Goal: Information Seeking & Learning: Learn about a topic

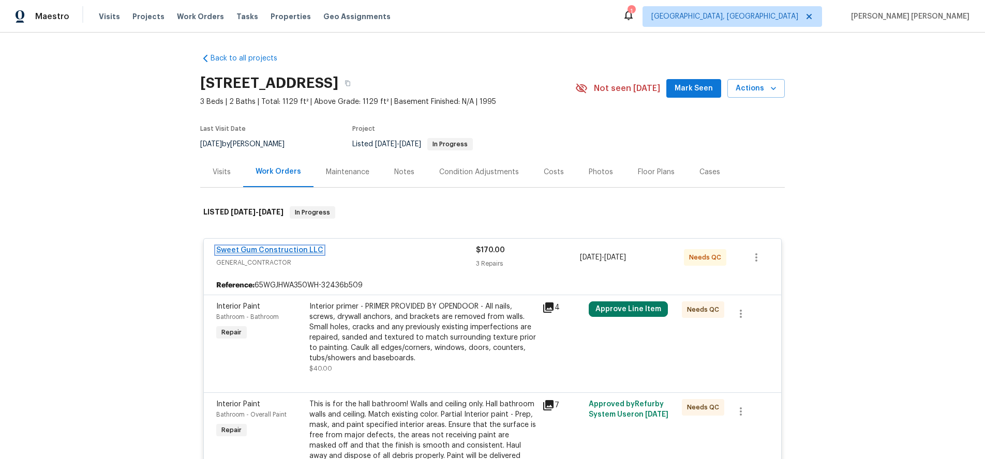
click at [279, 252] on link "Sweet Gum Construction LLC" at bounding box center [269, 250] width 107 height 7
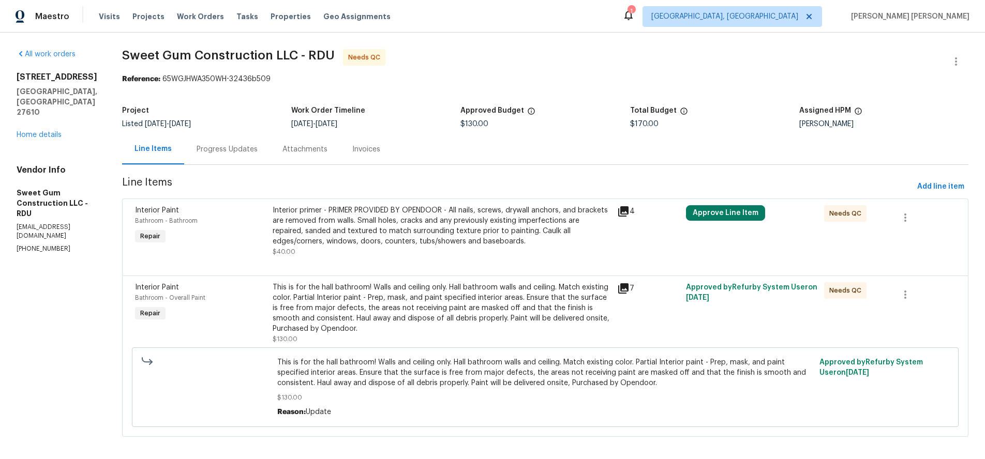
click at [240, 150] on div "Progress Updates" at bounding box center [227, 149] width 61 height 10
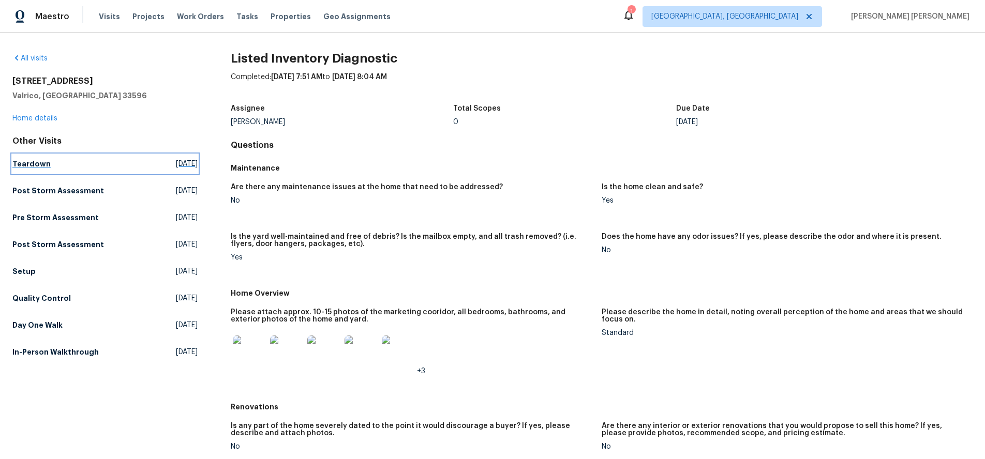
click at [27, 163] on h5 "Teardown" at bounding box center [31, 164] width 38 height 10
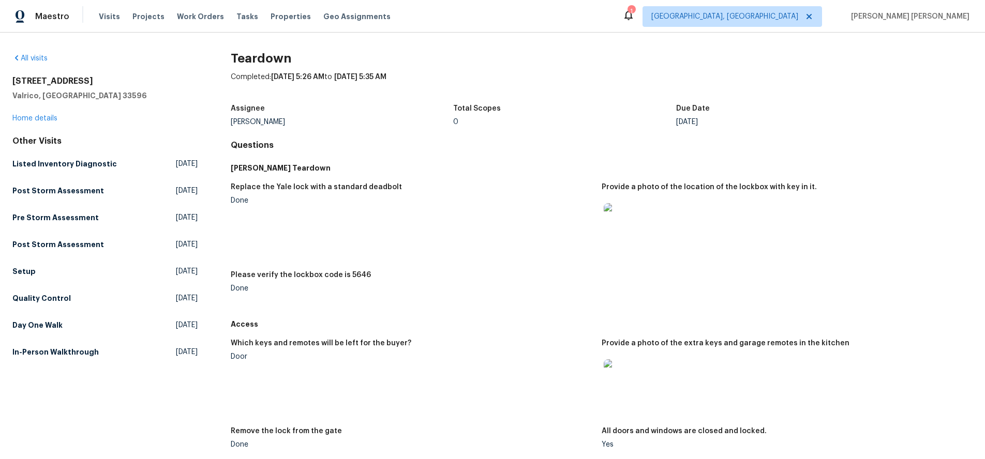
click at [621, 220] on img at bounding box center [620, 219] width 33 height 33
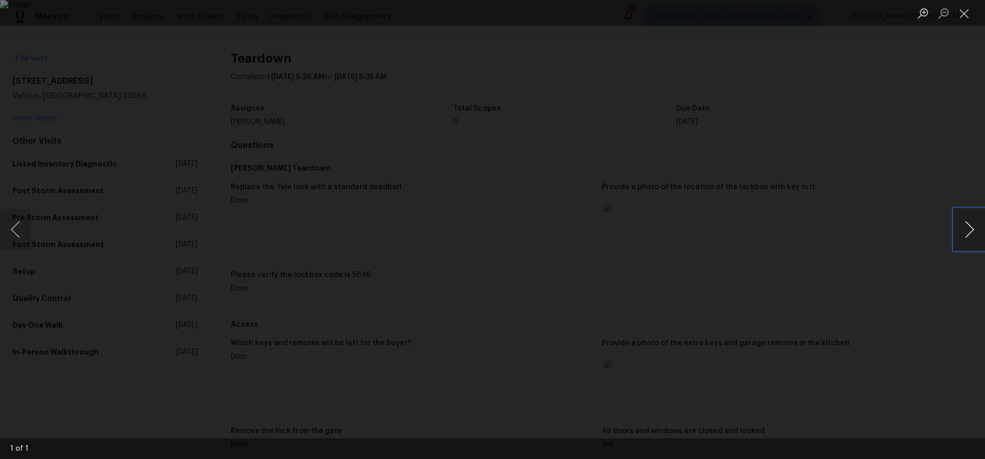
click at [961, 240] on button "Next image" at bounding box center [969, 229] width 31 height 41
click at [891, 262] on div "Lightbox" at bounding box center [492, 229] width 985 height 459
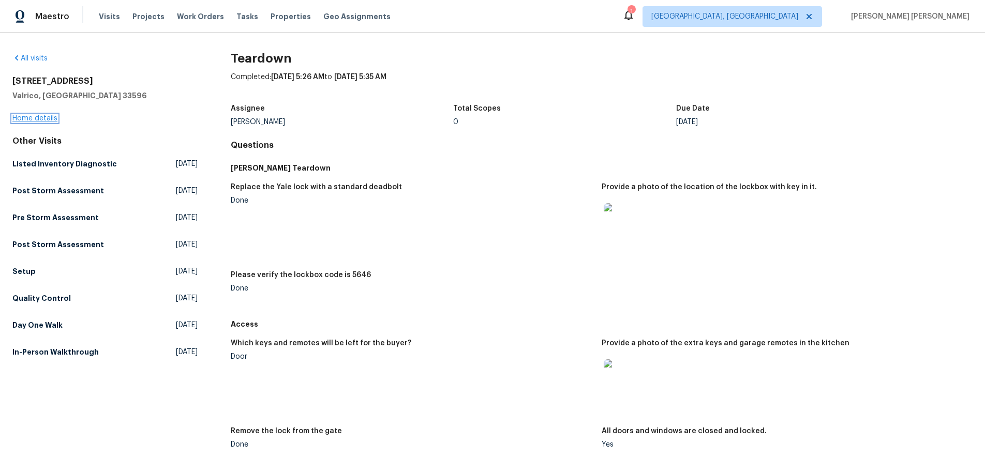
click at [29, 117] on link "Home details" at bounding box center [34, 118] width 45 height 7
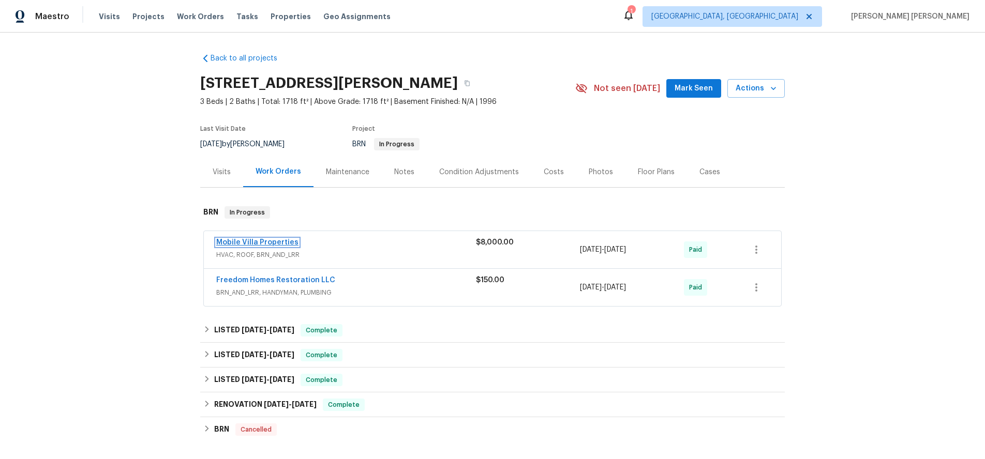
click at [287, 245] on link "Mobile Villa Properties" at bounding box center [257, 242] width 82 height 7
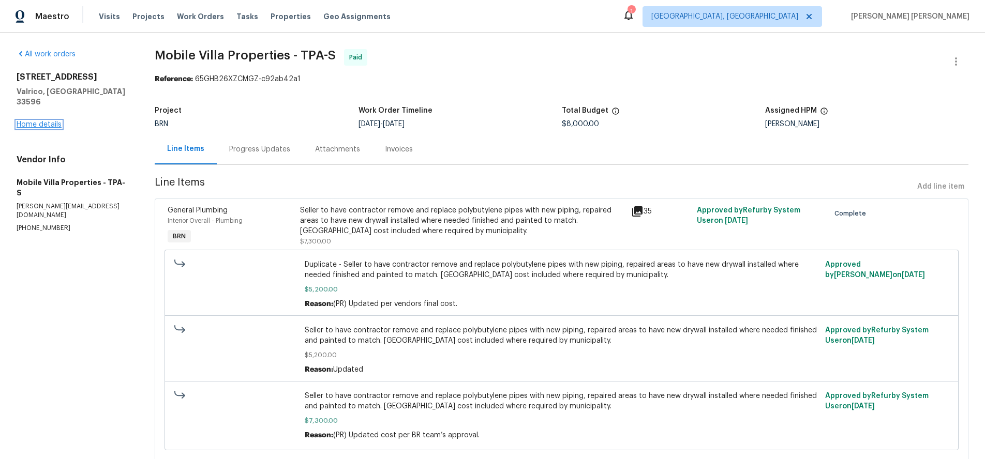
click at [43, 121] on link "Home details" at bounding box center [39, 124] width 45 height 7
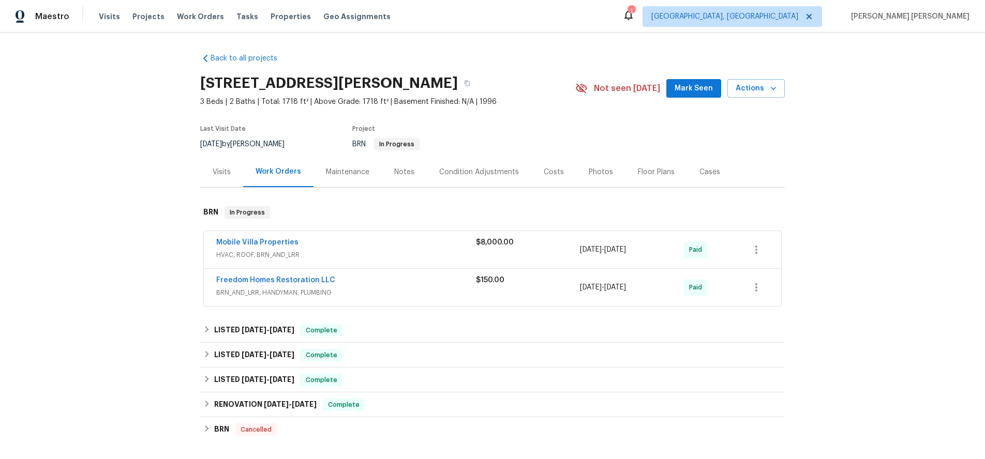
click at [215, 171] on div "Visits" at bounding box center [222, 172] width 18 height 10
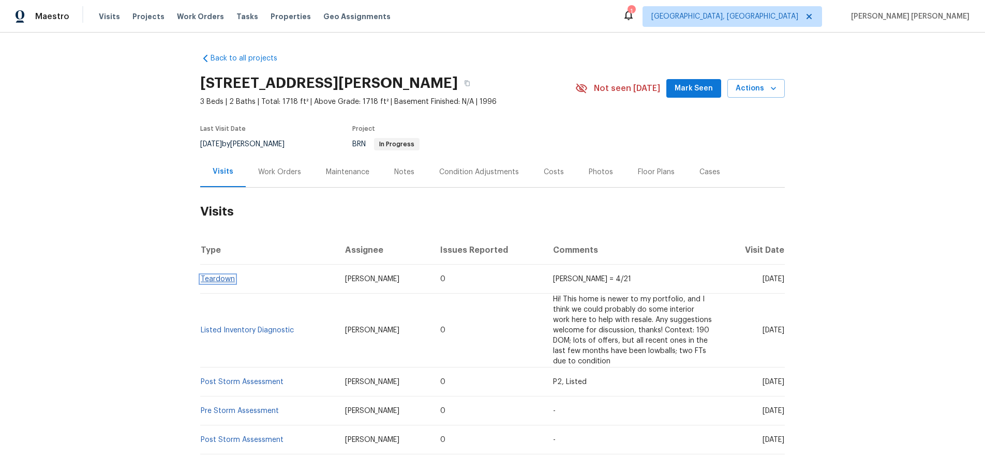
click at [212, 278] on link "Teardown" at bounding box center [218, 279] width 34 height 7
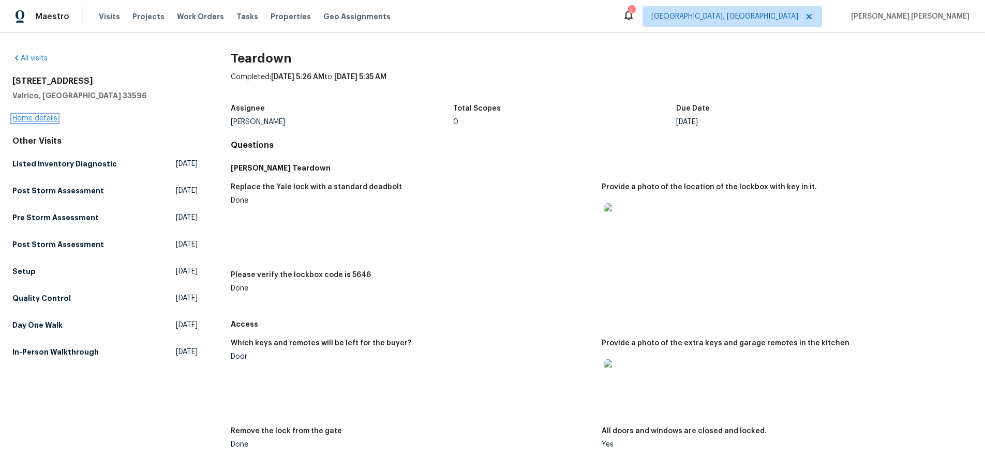
click at [45, 116] on link "Home details" at bounding box center [34, 118] width 45 height 7
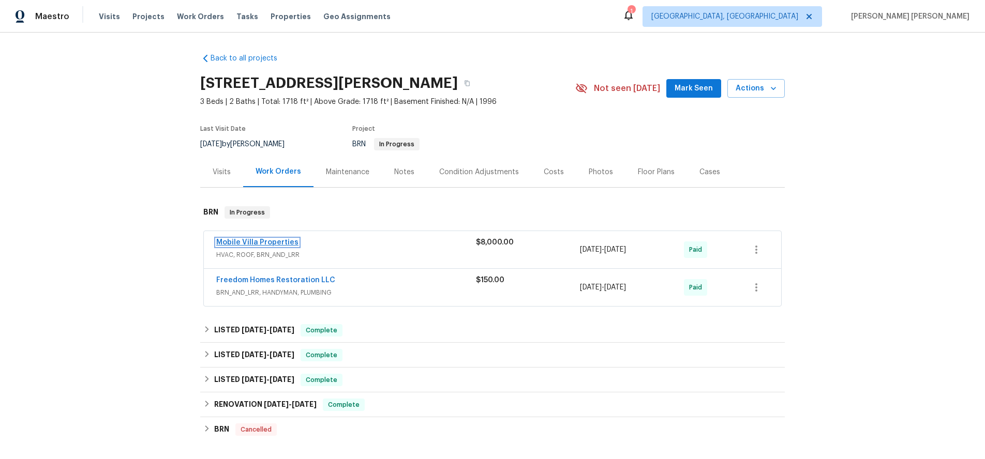
click at [273, 243] on link "Mobile Villa Properties" at bounding box center [257, 242] width 82 height 7
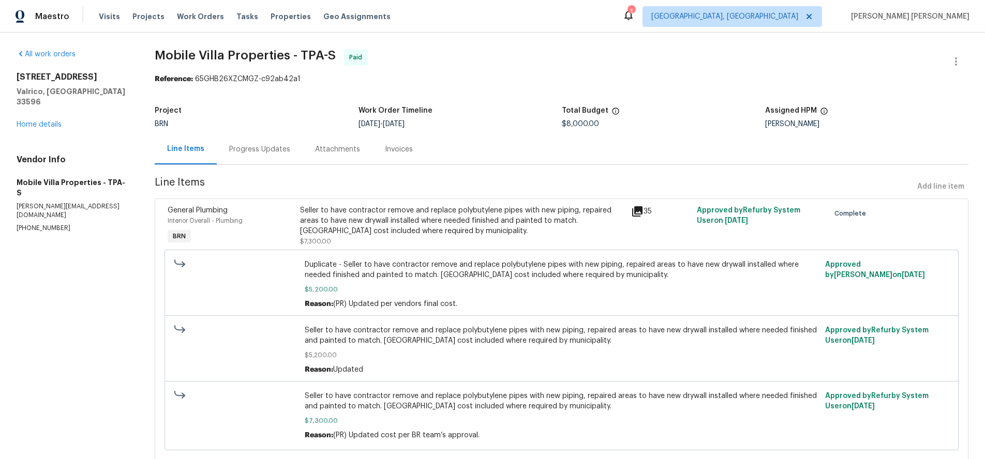
click at [277, 155] on div "Progress Updates" at bounding box center [260, 149] width 86 height 31
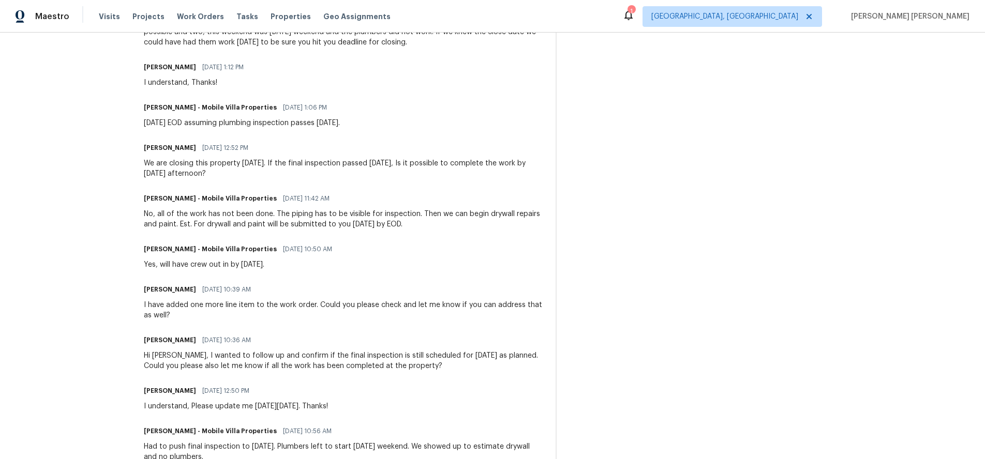
scroll to position [1777, 0]
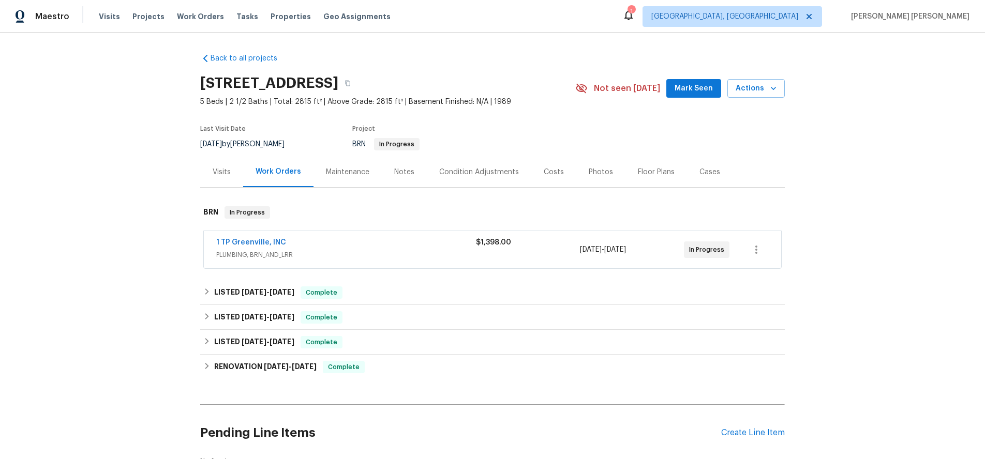
click at [386, 248] on div "1 TP Greenville, INC" at bounding box center [346, 243] width 260 height 12
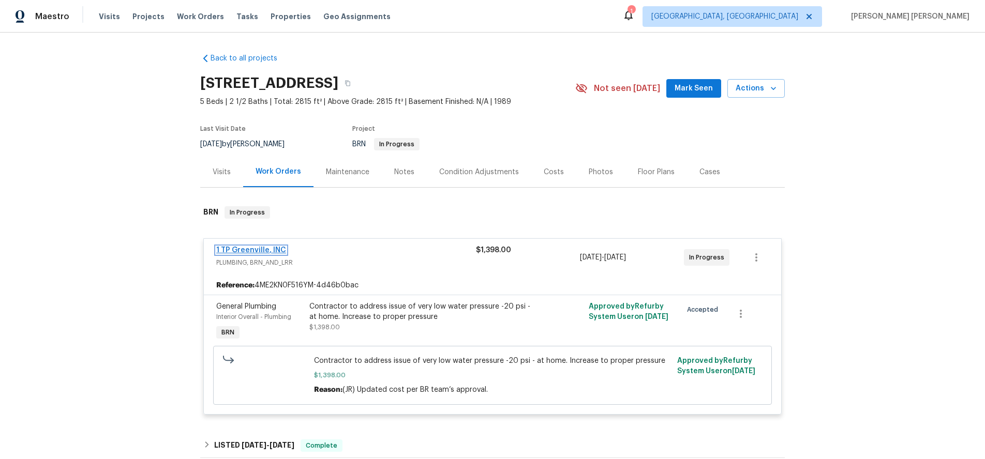
click at [250, 247] on link "1 TP Greenville, INC" at bounding box center [251, 250] width 70 height 7
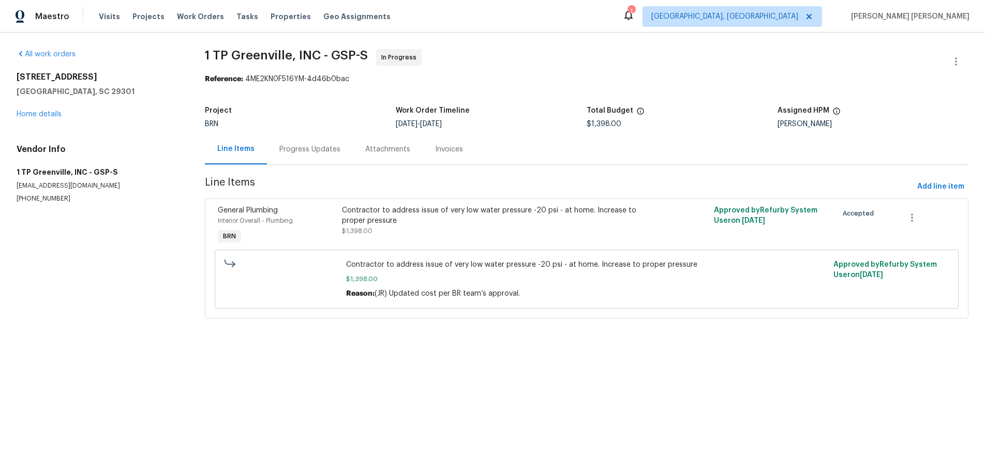
click at [302, 153] on div "Progress Updates" at bounding box center [309, 149] width 61 height 10
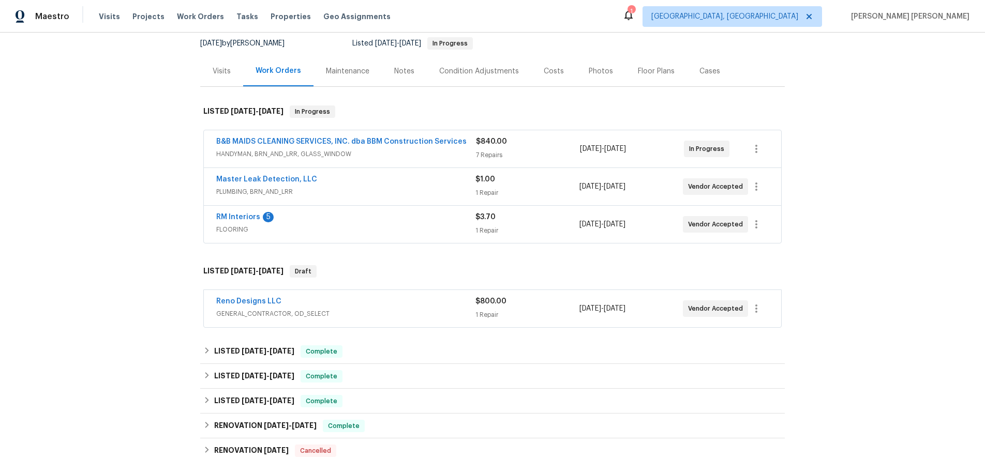
scroll to position [105, 0]
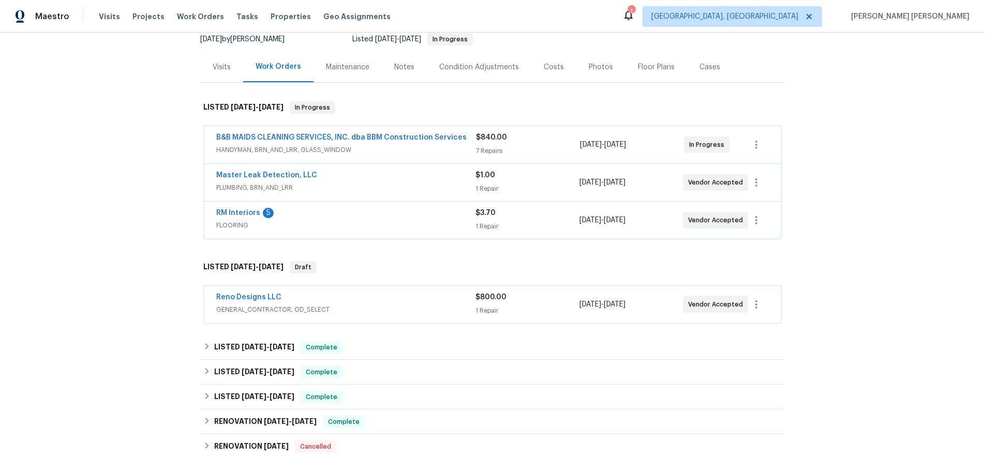
click at [424, 310] on span "GENERAL_CONTRACTOR, OD_SELECT" at bounding box center [345, 310] width 259 height 10
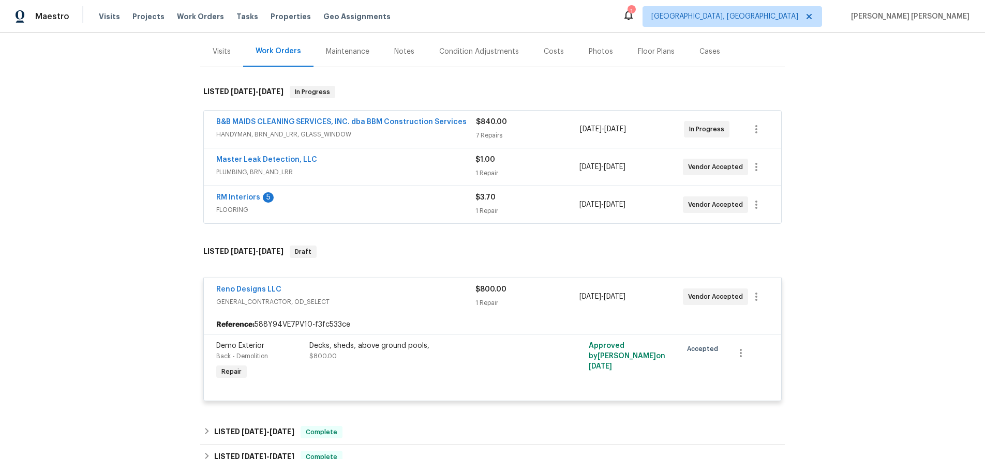
scroll to position [79, 0]
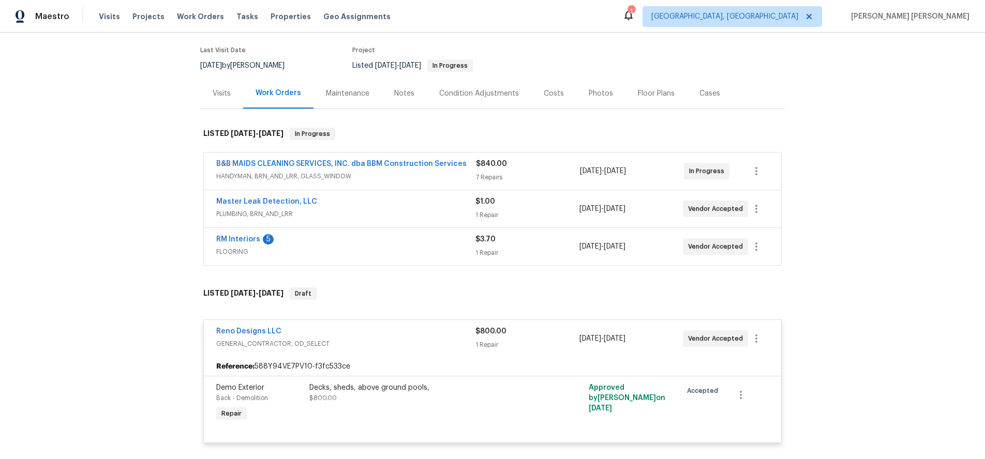
click at [390, 207] on div "Master Leak Detection, LLC" at bounding box center [345, 203] width 259 height 12
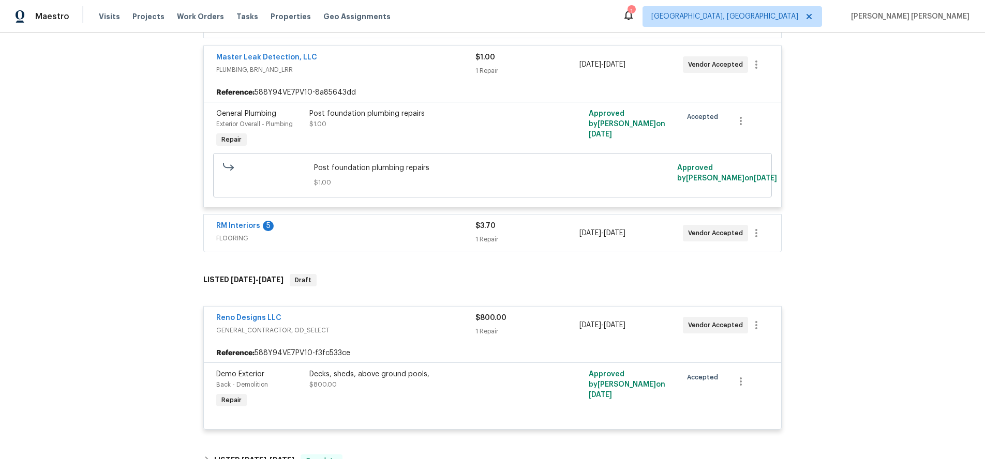
scroll to position [236, 0]
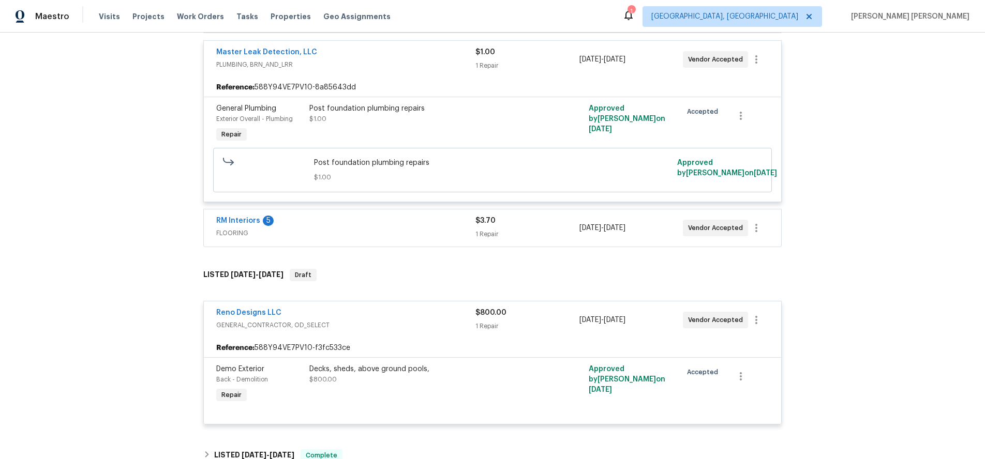
click at [385, 232] on span "FLOORING" at bounding box center [345, 233] width 259 height 10
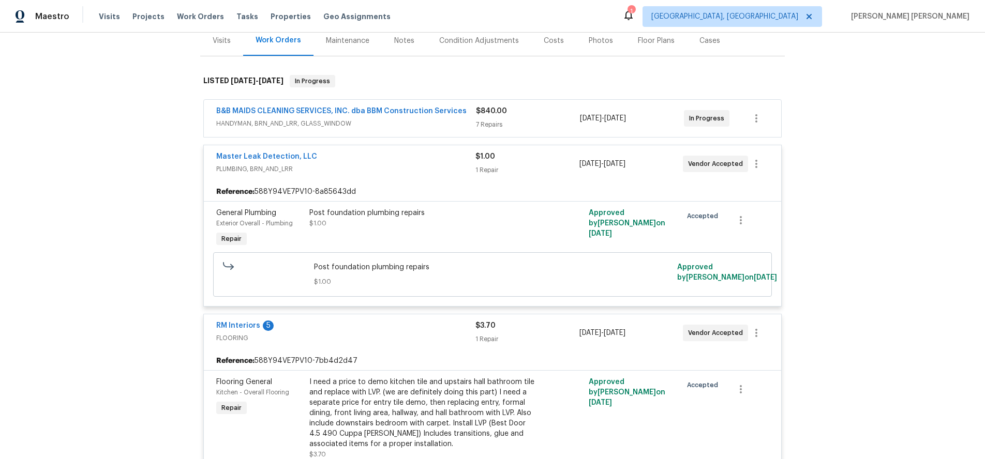
scroll to position [20, 0]
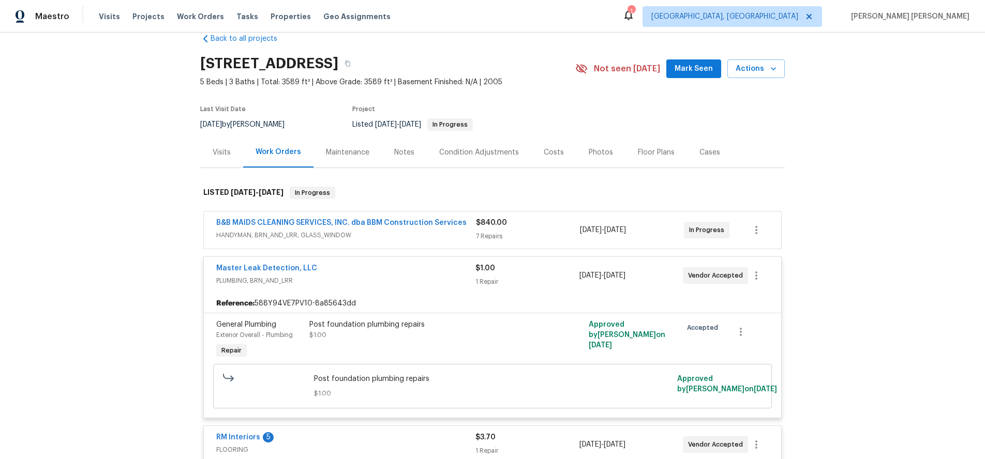
click at [412, 237] on span "HANDYMAN, BRN_AND_LRR, GLASS_WINDOW" at bounding box center [346, 235] width 260 height 10
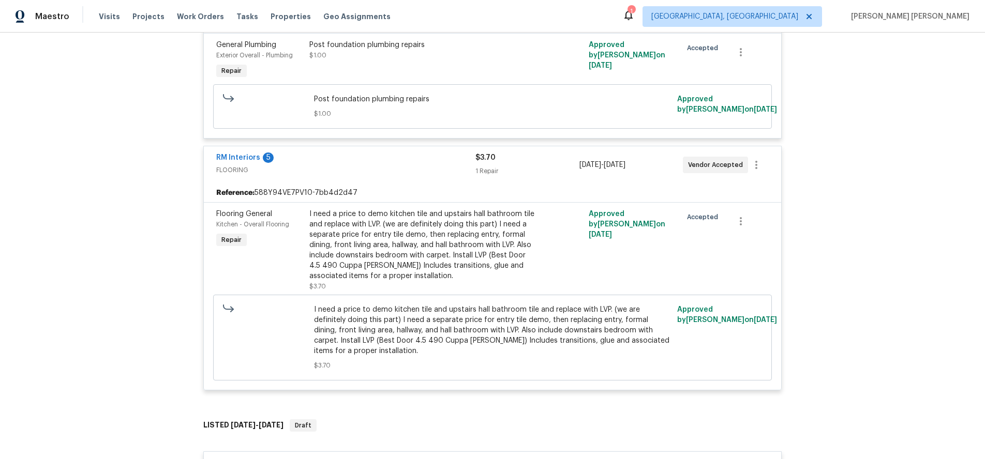
scroll to position [899, 0]
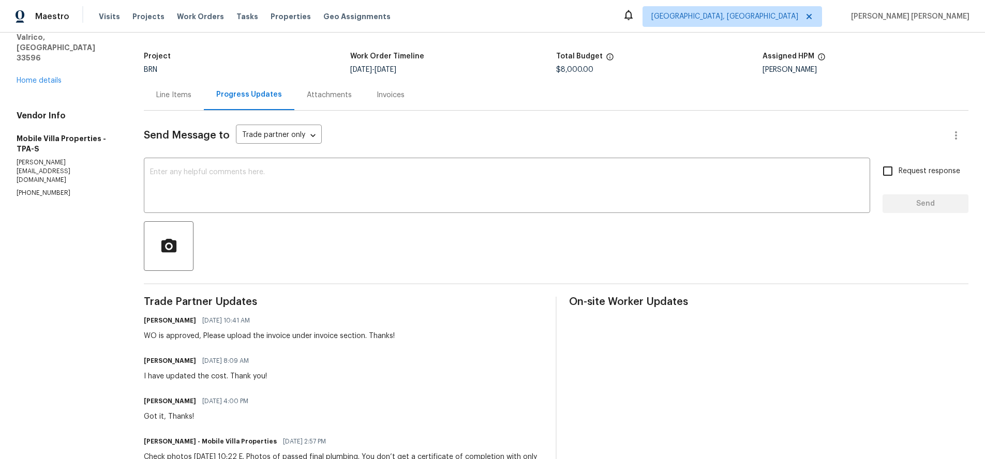
scroll to position [125, 0]
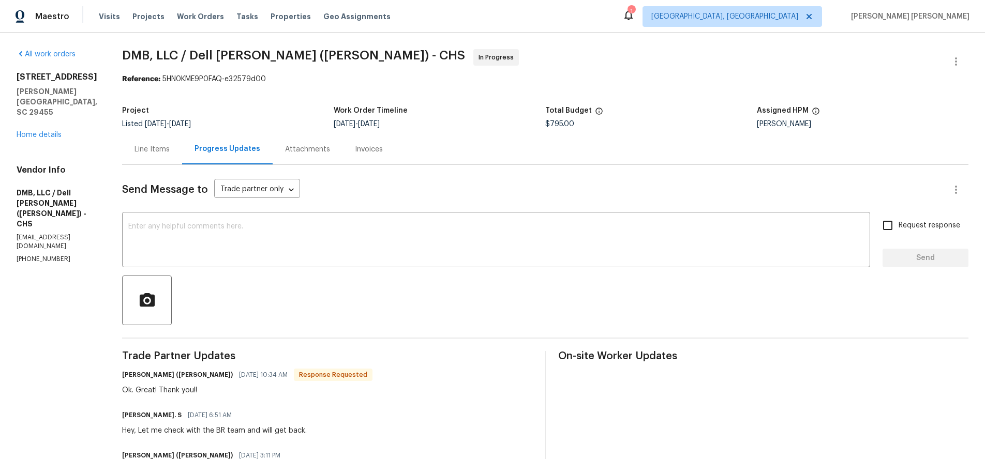
click at [135, 151] on div "Line Items" at bounding box center [152, 149] width 35 height 10
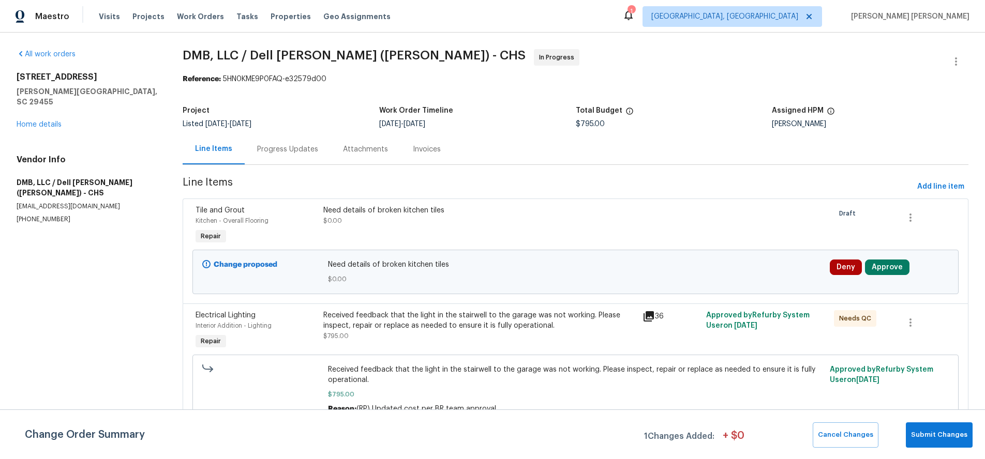
scroll to position [5, 0]
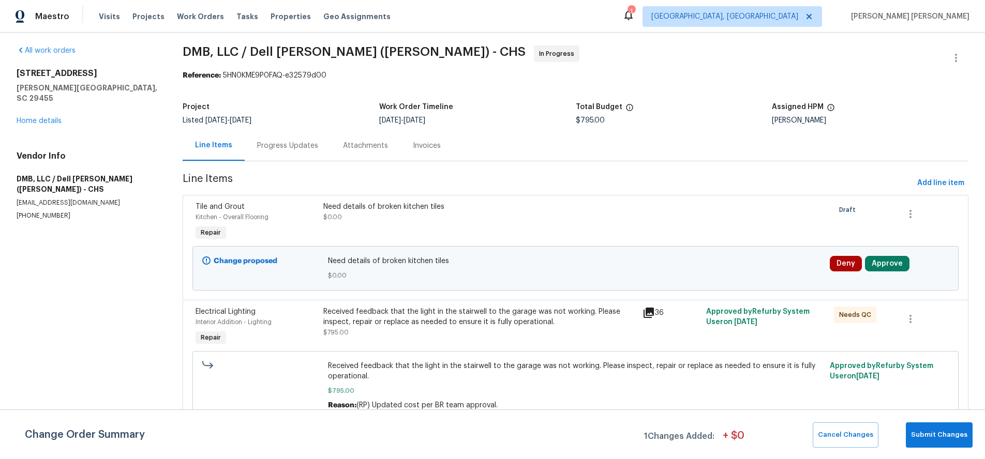
click at [651, 310] on icon at bounding box center [649, 313] width 10 height 10
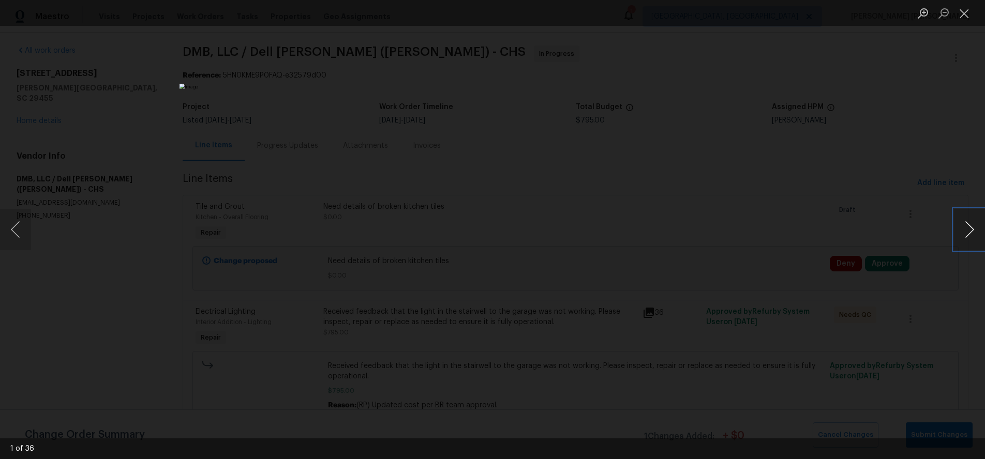
click at [970, 238] on button "Next image" at bounding box center [969, 229] width 31 height 41
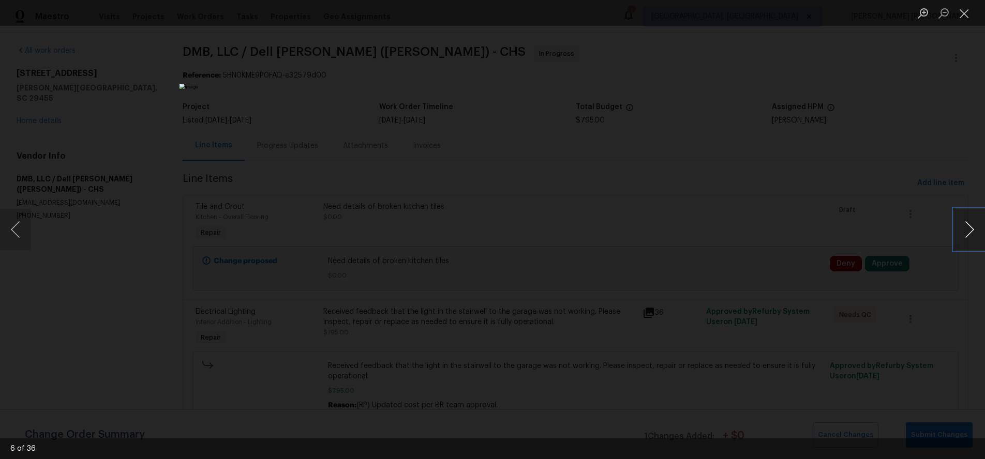
click at [970, 238] on button "Next image" at bounding box center [969, 229] width 31 height 41
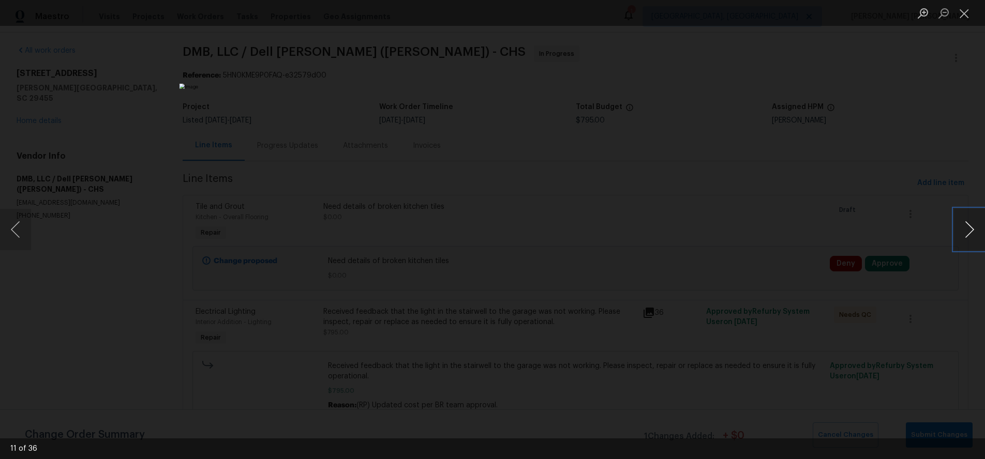
click at [970, 238] on button "Next image" at bounding box center [969, 229] width 31 height 41
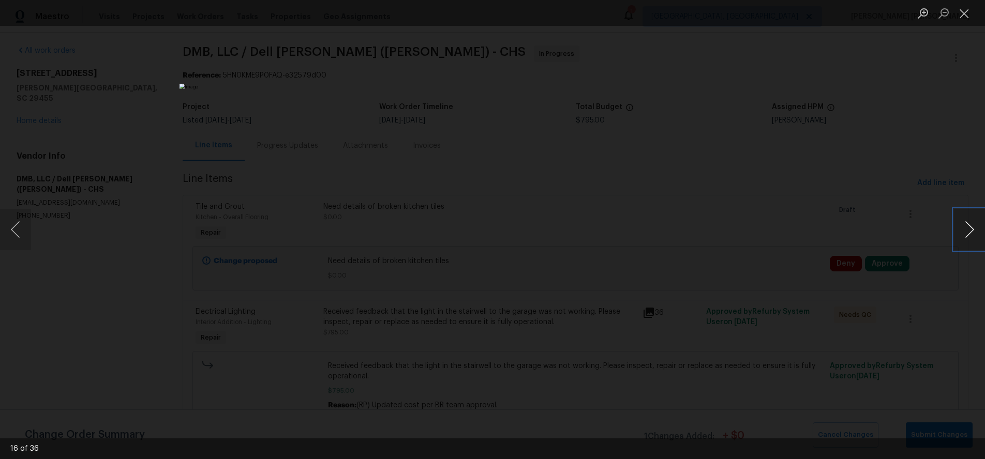
click at [970, 238] on button "Next image" at bounding box center [969, 229] width 31 height 41
click at [753, 137] on div "Lightbox" at bounding box center [492, 229] width 985 height 459
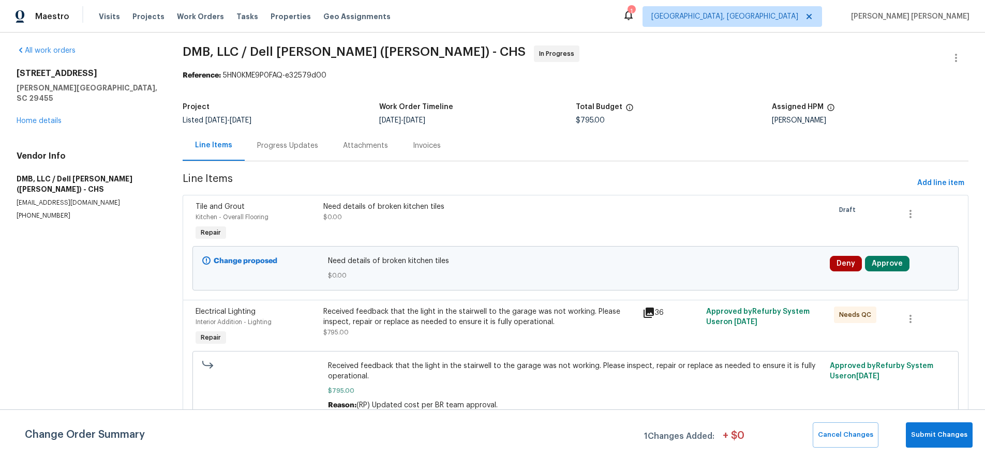
click at [753, 137] on div "Lightbox" at bounding box center [492, 229] width 985 height 459
click at [650, 312] on icon at bounding box center [649, 313] width 10 height 10
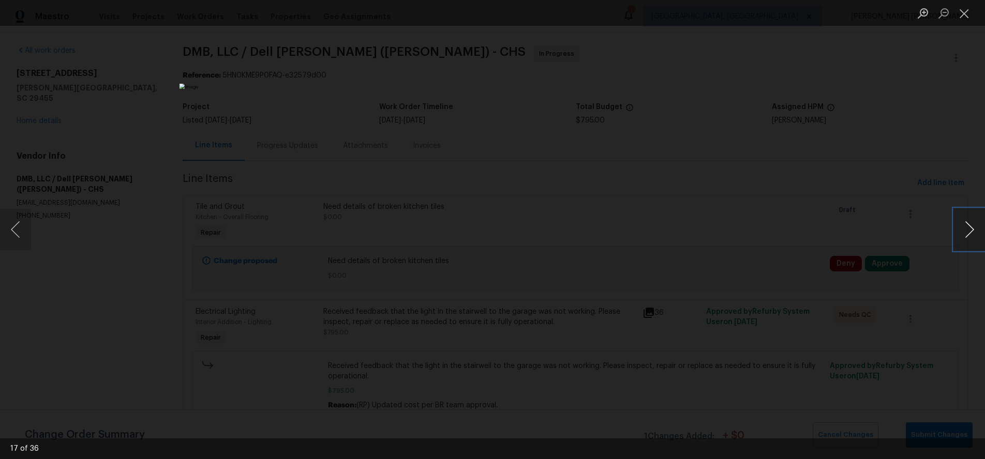
click at [969, 230] on button "Next image" at bounding box center [969, 229] width 31 height 41
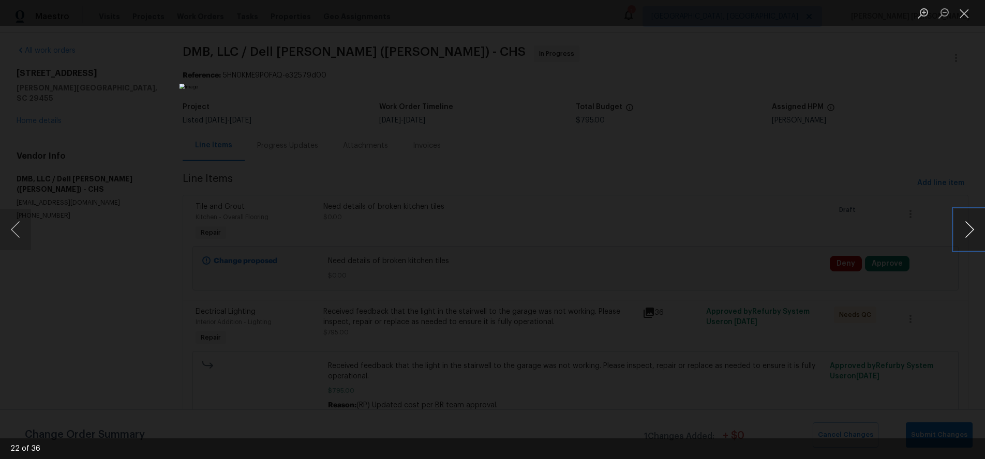
click at [969, 230] on button "Next image" at bounding box center [969, 229] width 31 height 41
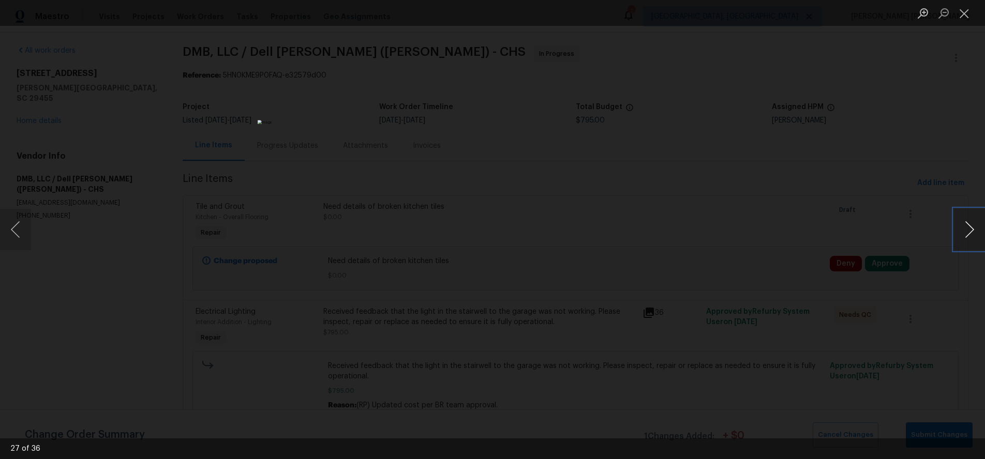
click at [969, 230] on button "Next image" at bounding box center [969, 229] width 31 height 41
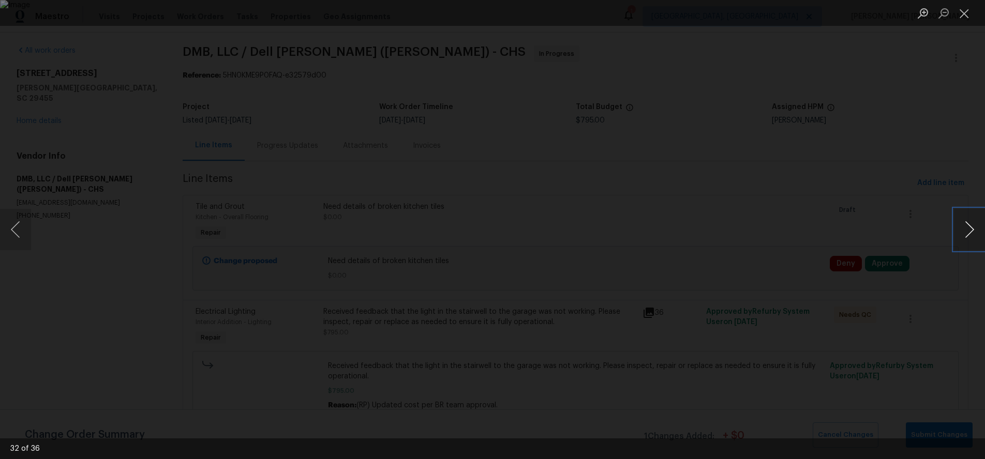
click at [969, 230] on button "Next image" at bounding box center [969, 229] width 31 height 41
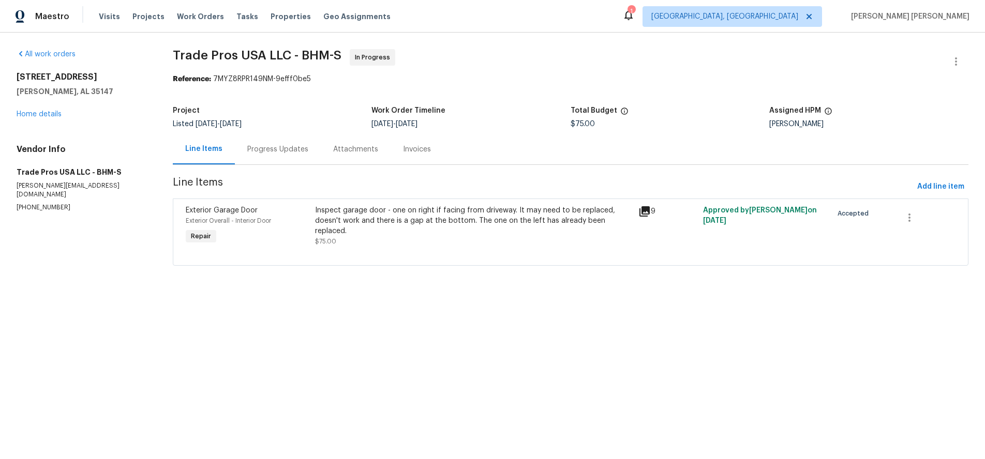
click at [648, 215] on icon at bounding box center [644, 211] width 10 height 10
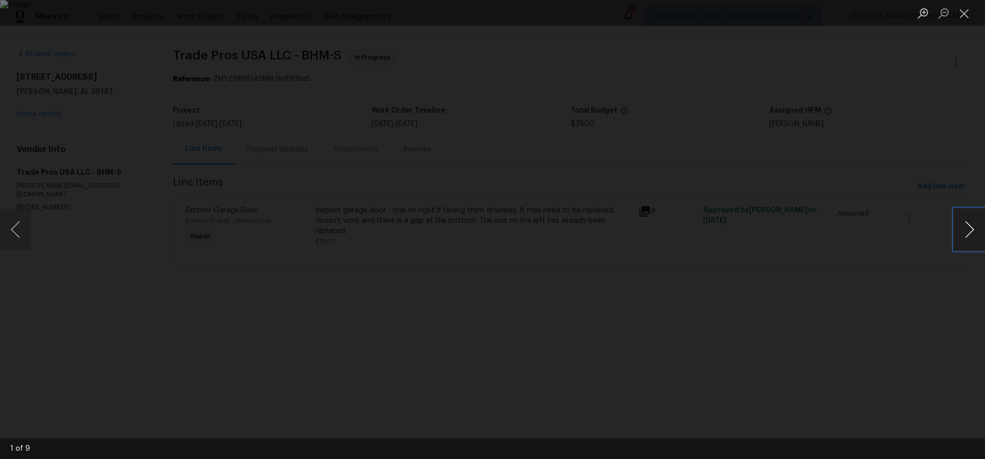
click at [969, 235] on button "Next image" at bounding box center [969, 229] width 31 height 41
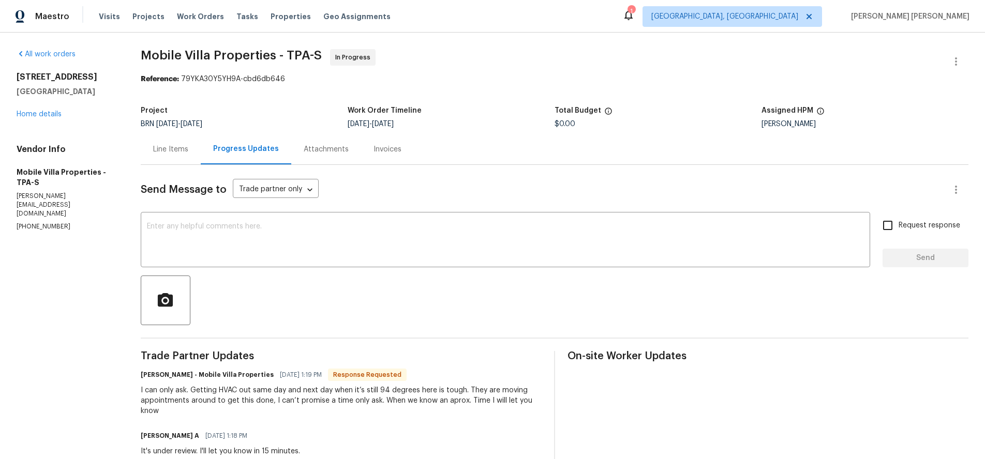
click at [162, 147] on div "Line Items" at bounding box center [170, 149] width 35 height 10
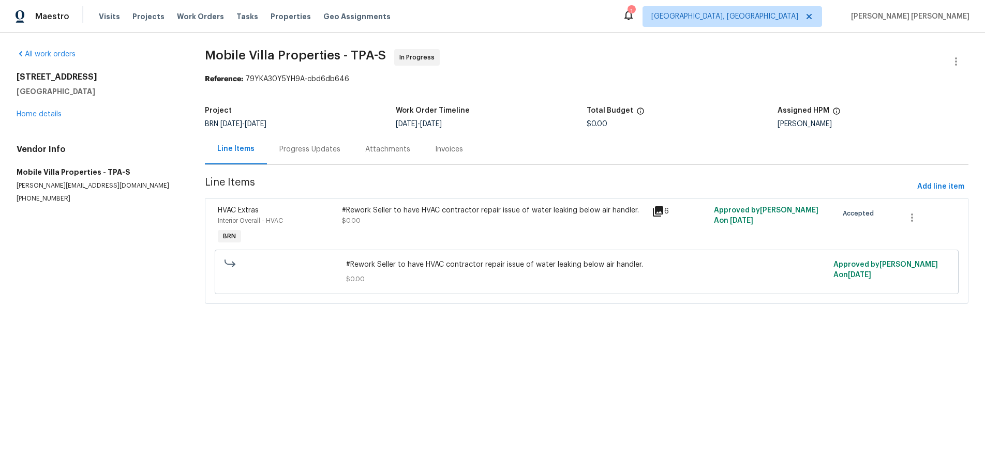
click at [663, 212] on icon at bounding box center [658, 211] width 10 height 10
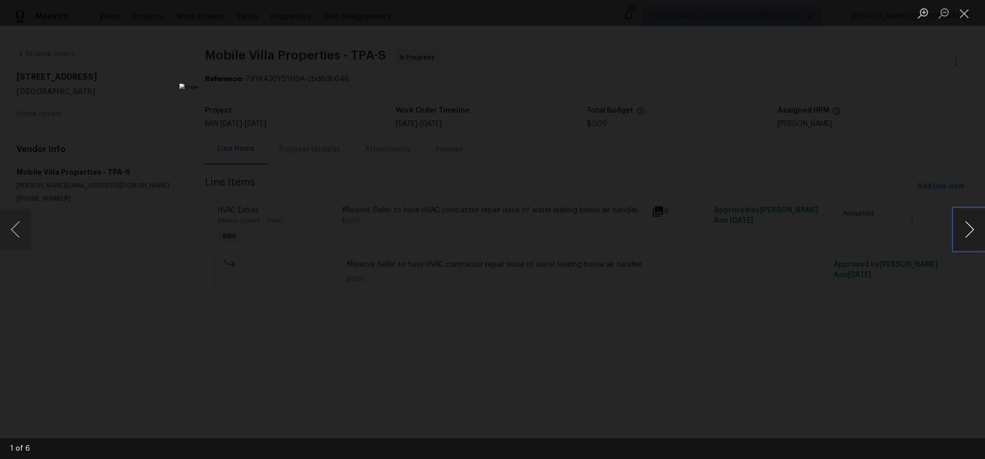
click at [965, 235] on button "Next image" at bounding box center [969, 229] width 31 height 41
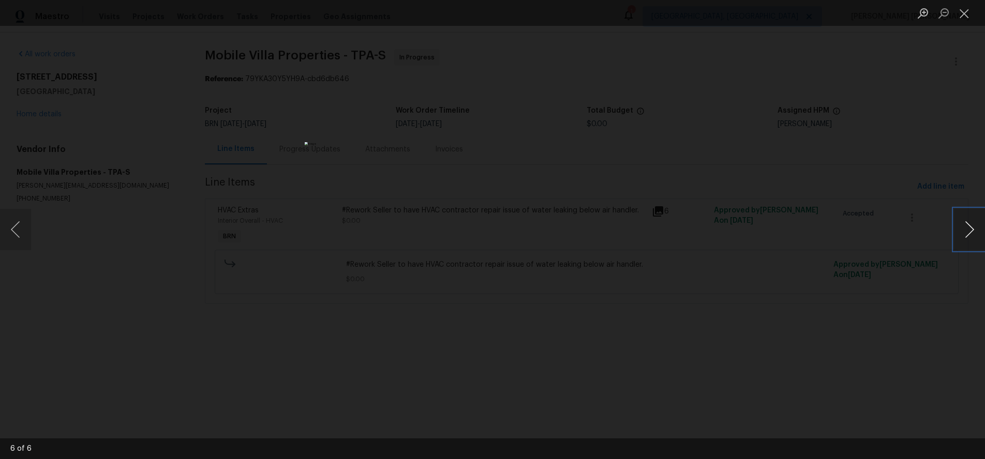
click at [965, 235] on button "Next image" at bounding box center [969, 229] width 31 height 41
drag, startPoint x: 85, startPoint y: 246, endPoint x: 78, endPoint y: 199, distance: 47.6
click at [84, 243] on div "Lightbox" at bounding box center [492, 229] width 985 height 459
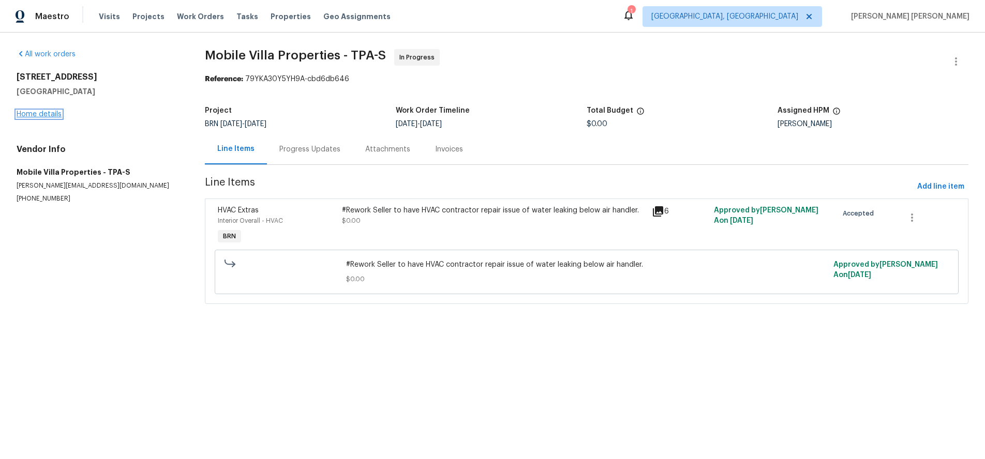
click at [51, 117] on link "Home details" at bounding box center [39, 114] width 45 height 7
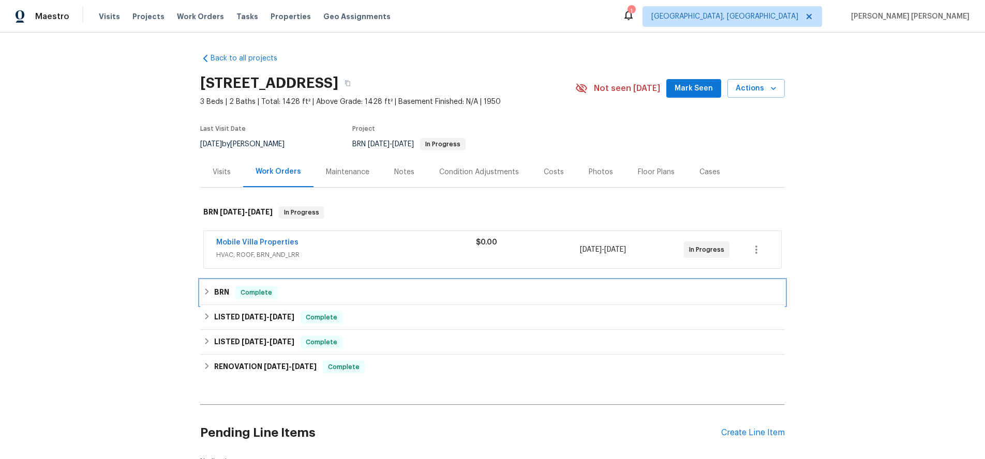
click at [208, 295] on icon at bounding box center [206, 291] width 7 height 7
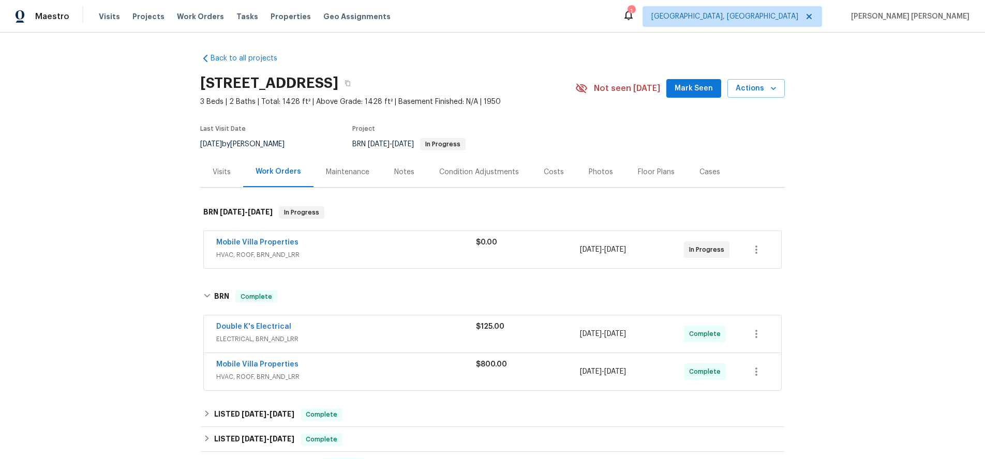
click at [428, 361] on div "Mobile Villa Properties" at bounding box center [346, 366] width 260 height 12
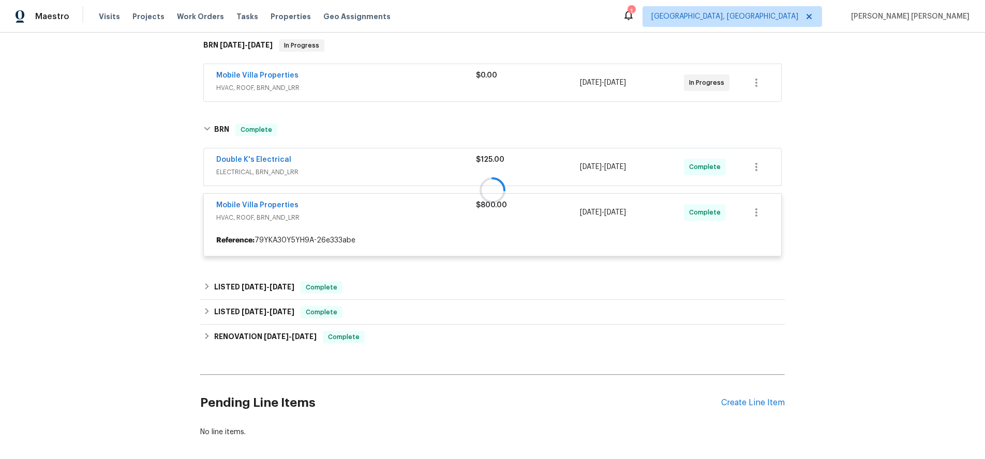
scroll to position [177, 0]
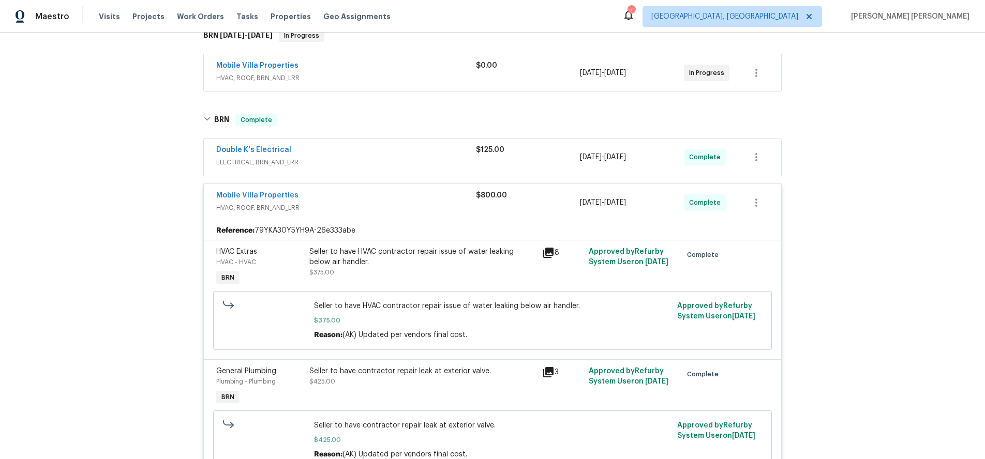
click at [549, 255] on icon at bounding box center [548, 253] width 12 height 12
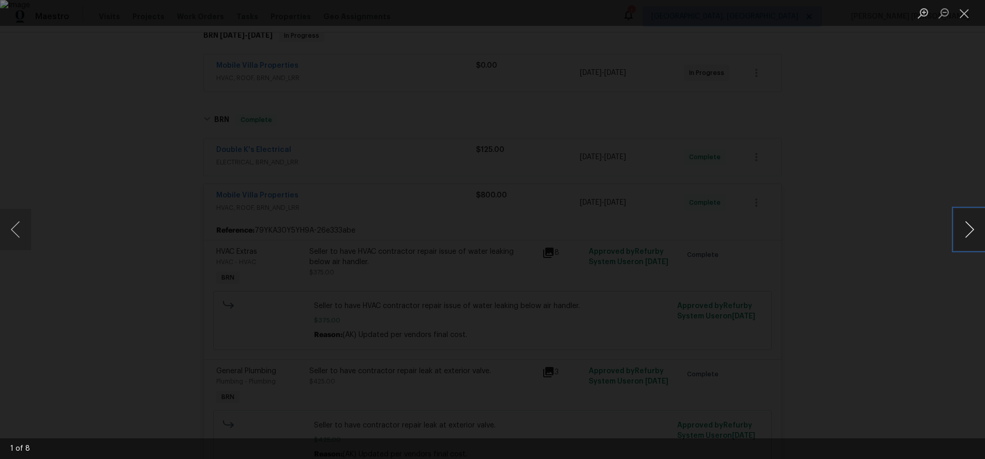
click at [968, 234] on button "Next image" at bounding box center [969, 229] width 31 height 41
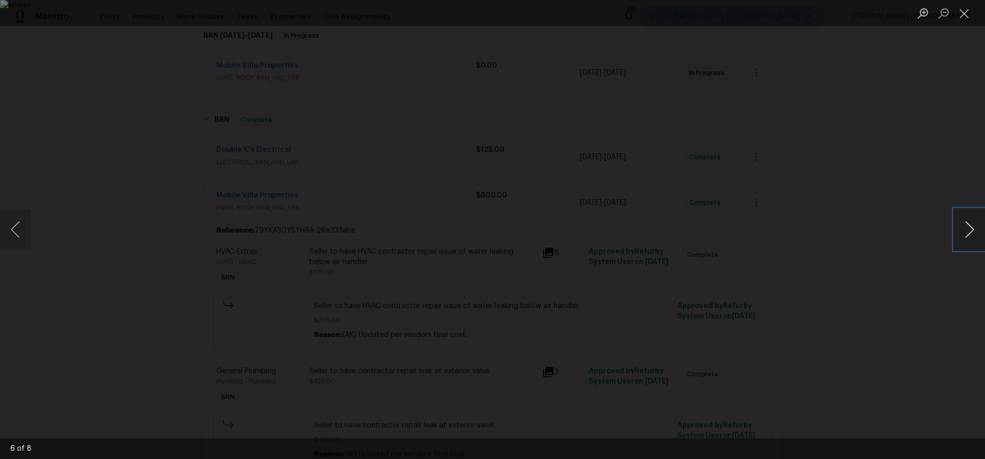
click at [968, 234] on button "Next image" at bounding box center [969, 229] width 31 height 41
click at [878, 125] on div "Lightbox" at bounding box center [492, 229] width 985 height 459
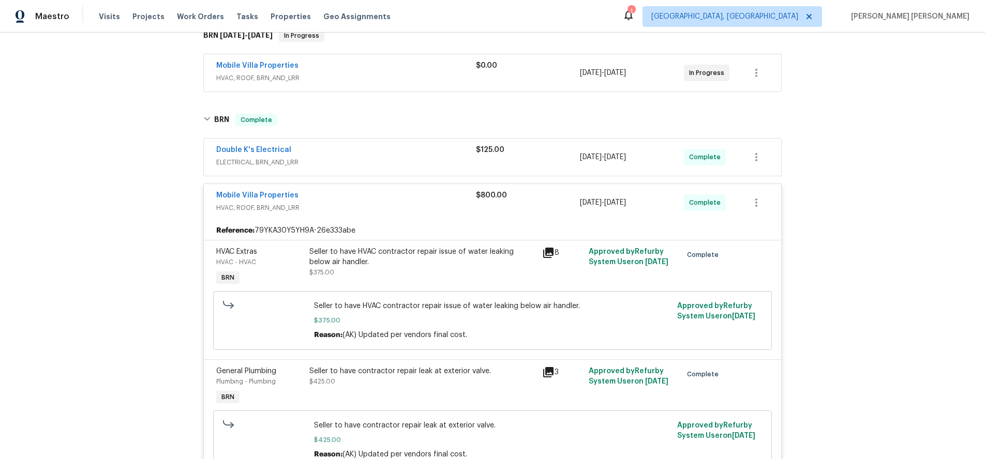
click at [878, 125] on div "Lightbox" at bounding box center [492, 229] width 985 height 459
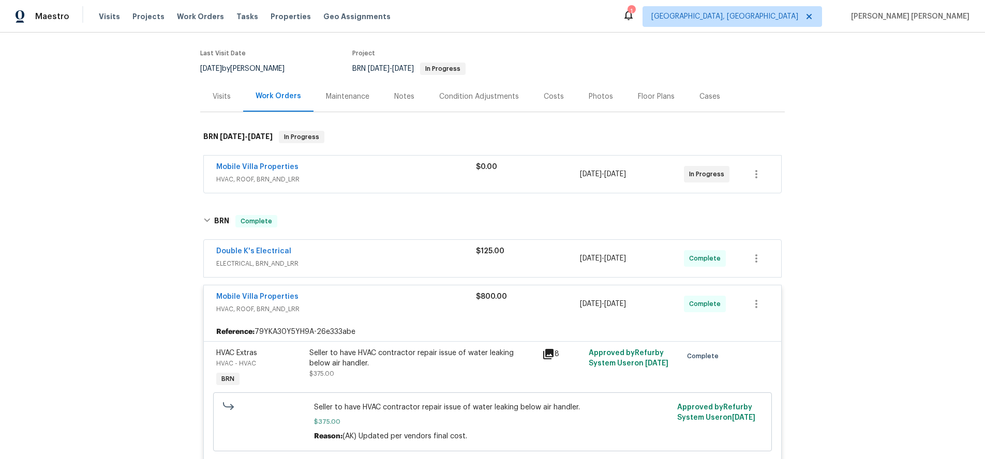
scroll to position [0, 0]
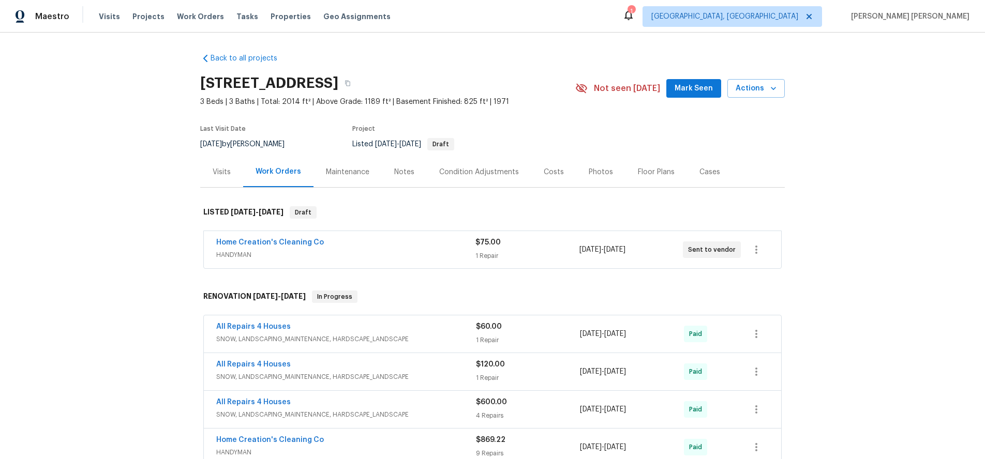
click at [376, 246] on div "Home Creation's Cleaning Co" at bounding box center [345, 243] width 259 height 12
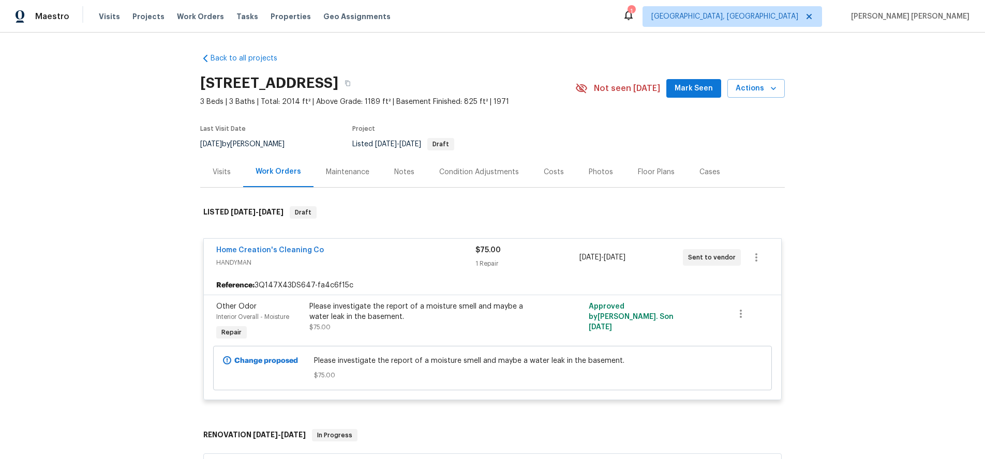
click at [376, 246] on div "Home Creation's Cleaning Co" at bounding box center [345, 251] width 259 height 12
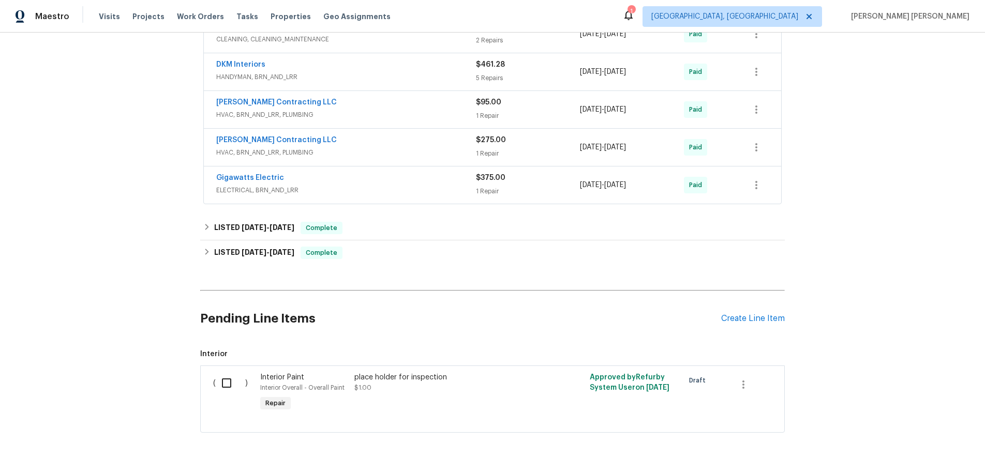
scroll to position [672, 0]
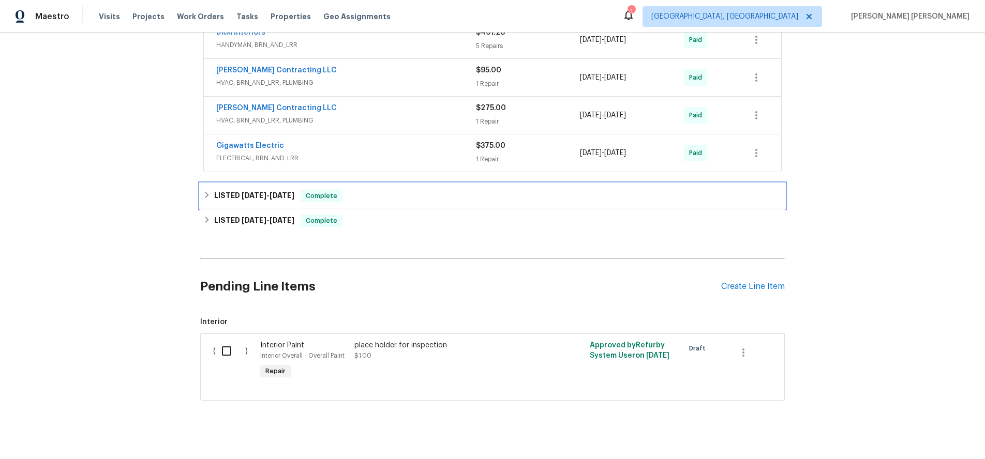
click at [245, 195] on span "[DATE]" at bounding box center [254, 195] width 25 height 7
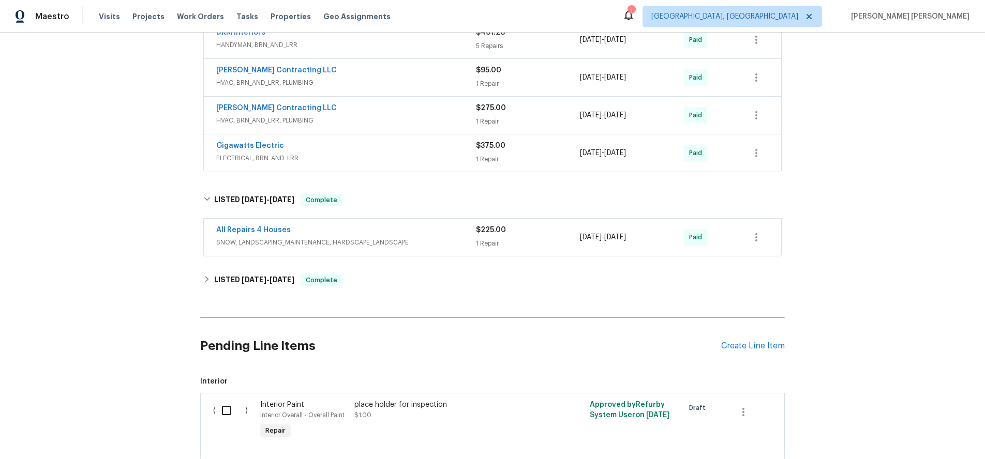
click at [426, 242] on span "SNOW, LANDSCAPING_MAINTENANCE, HARDSCAPE_LANDSCAPE" at bounding box center [346, 242] width 260 height 10
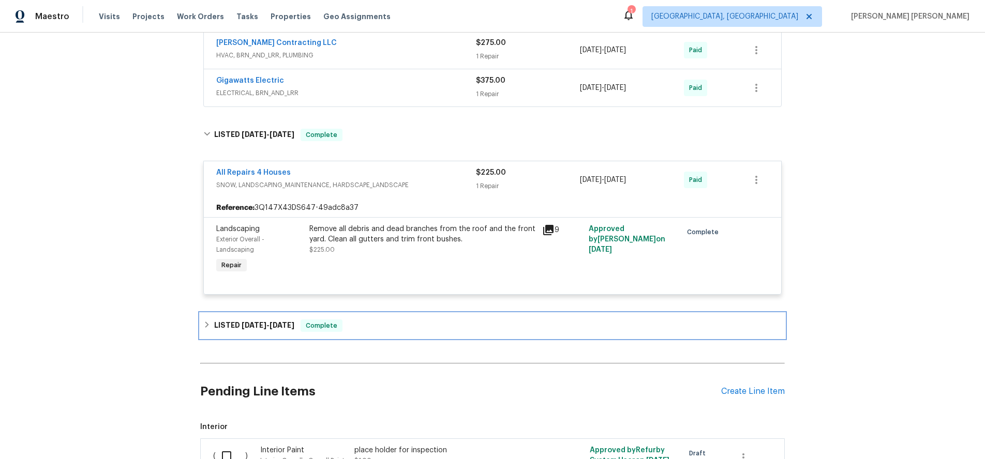
click at [401, 322] on div "LISTED [DATE] - [DATE] Complete" at bounding box center [492, 326] width 578 height 12
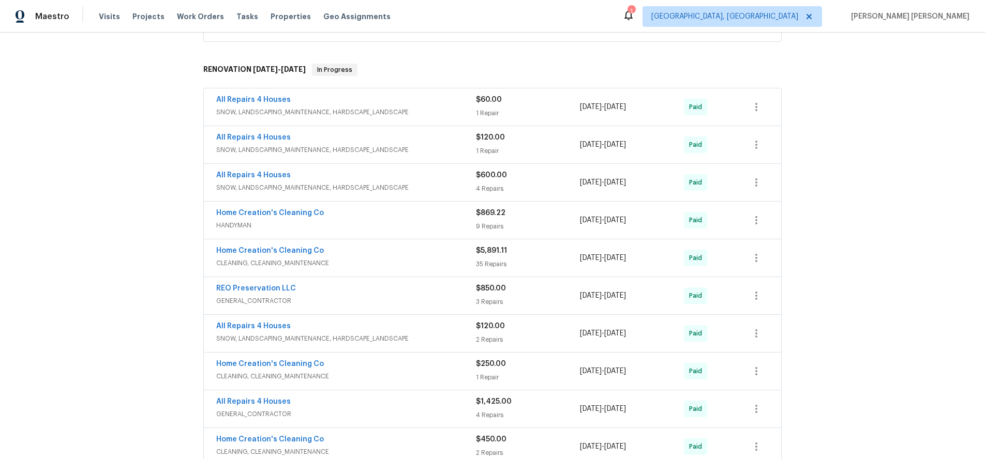
scroll to position [226, 0]
click at [423, 293] on div "REO Preservation LLC" at bounding box center [346, 291] width 260 height 12
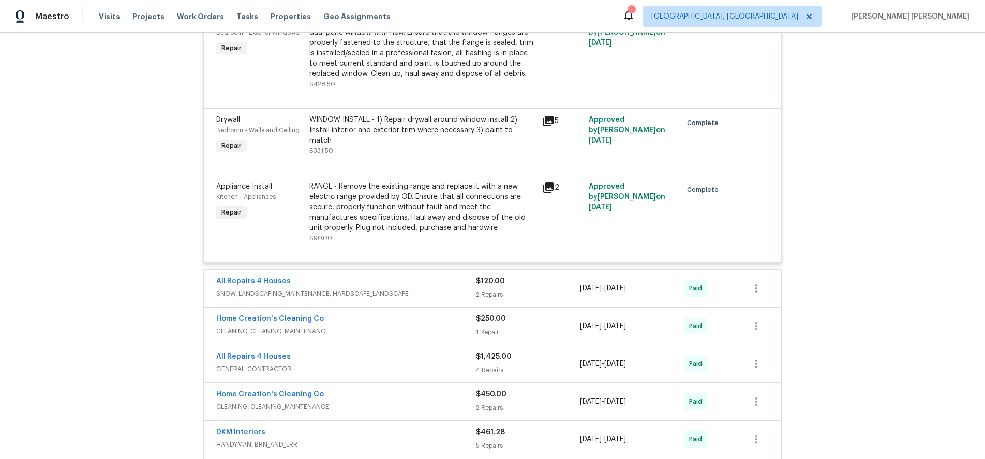
scroll to position [565, 0]
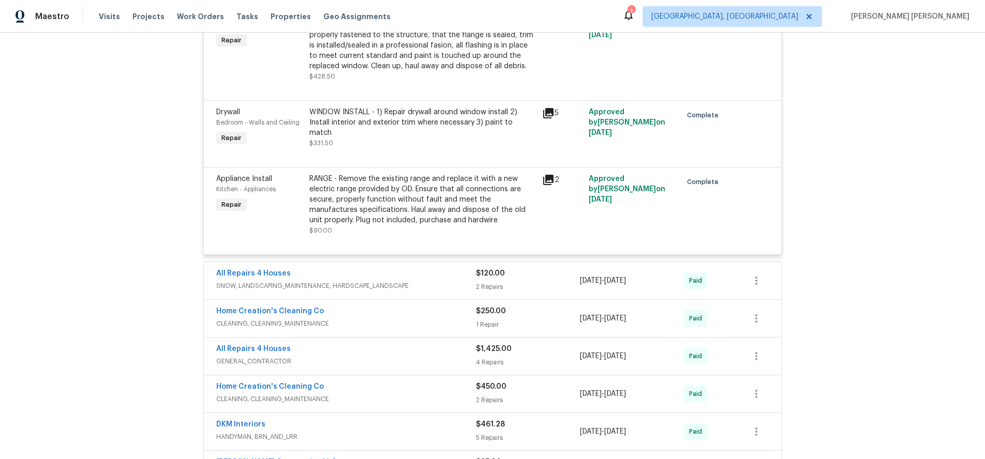
click at [442, 360] on span "GENERAL_CONTRACTOR" at bounding box center [346, 361] width 260 height 10
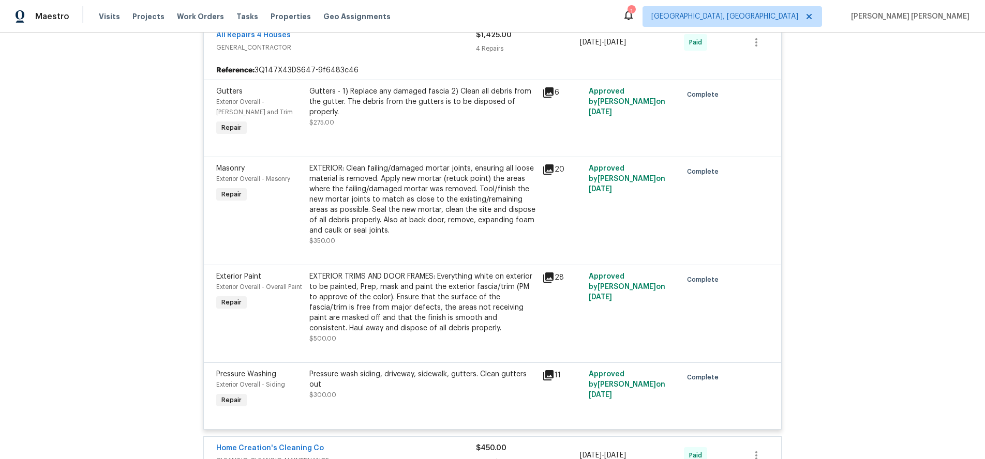
scroll to position [1017, 0]
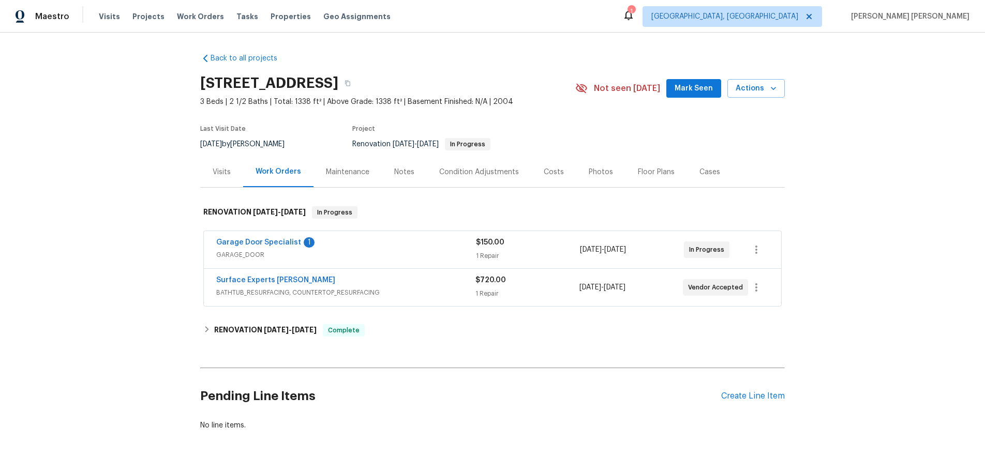
click at [383, 251] on span "GARAGE_DOOR" at bounding box center [346, 255] width 260 height 10
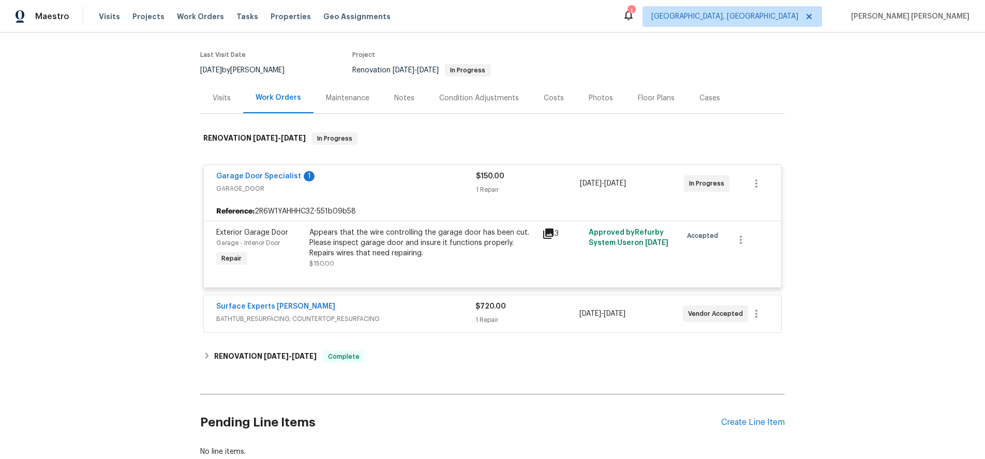
scroll to position [82, 0]
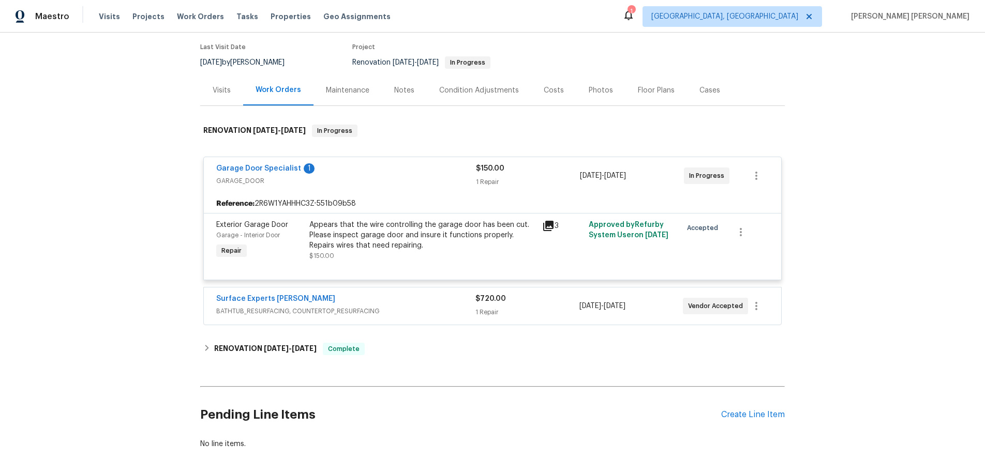
click at [408, 297] on div "Surface Experts [PERSON_NAME]" at bounding box center [345, 300] width 259 height 12
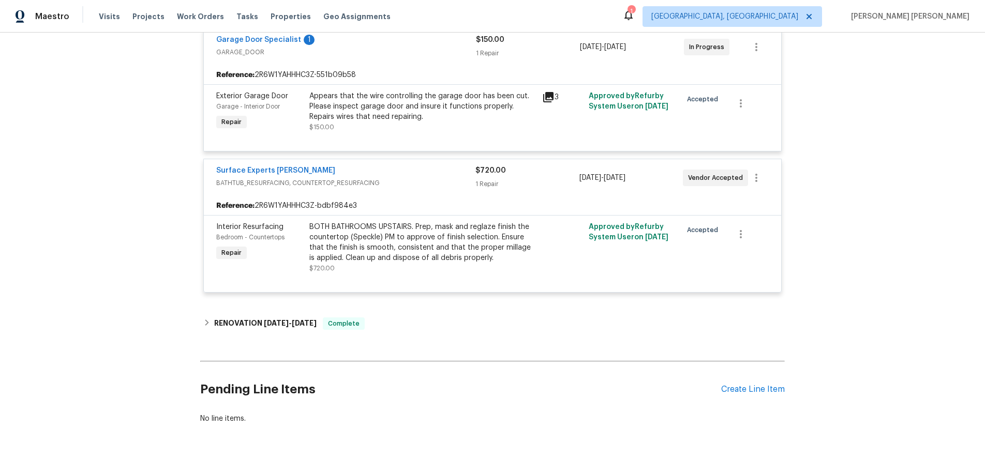
scroll to position [246, 0]
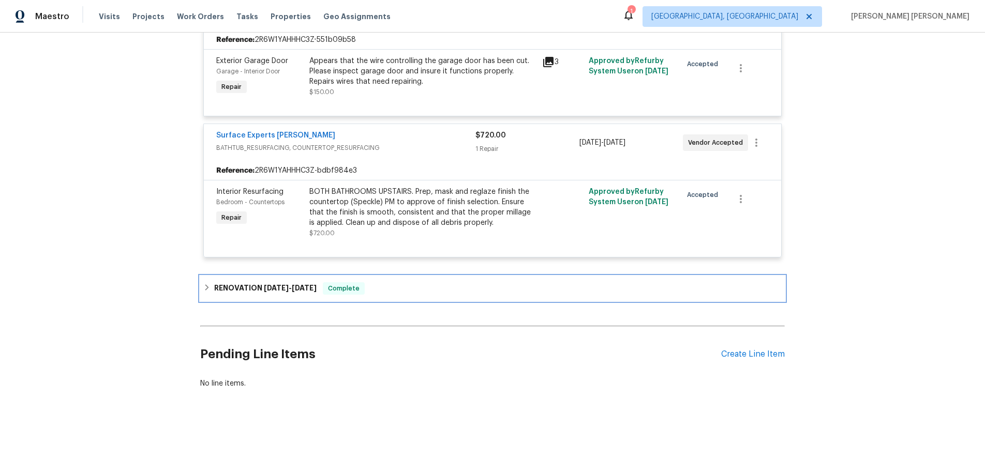
click at [235, 294] on h6 "RENOVATION [DATE] - [DATE]" at bounding box center [265, 288] width 102 height 12
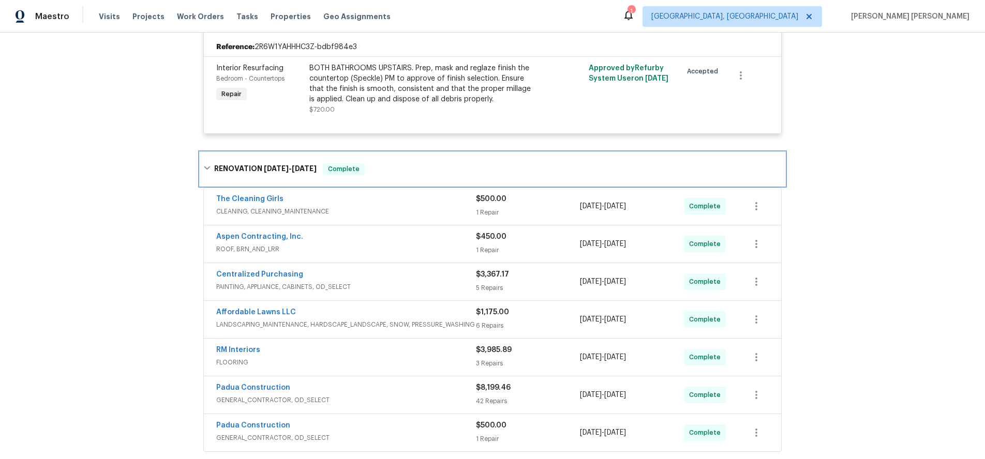
scroll to position [420, 0]
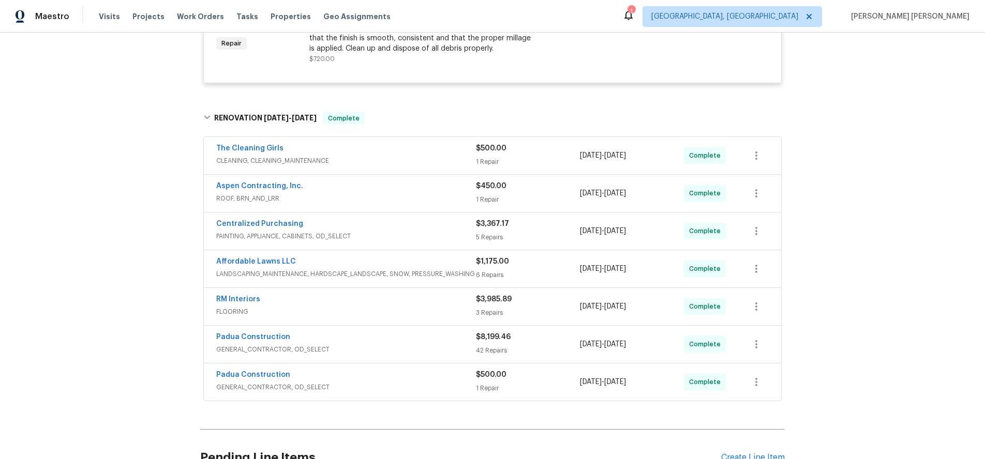
click at [424, 349] on span "GENERAL_CONTRACTOR, OD_SELECT" at bounding box center [346, 350] width 260 height 10
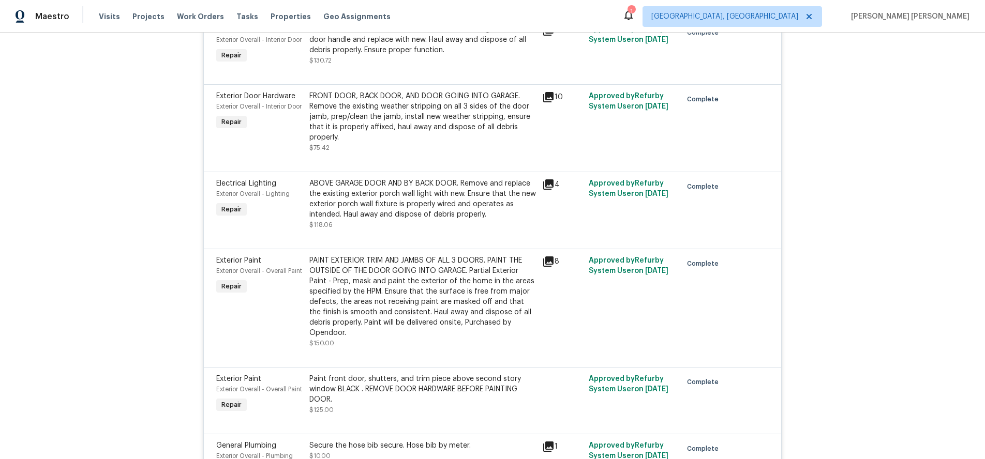
scroll to position [1676, 0]
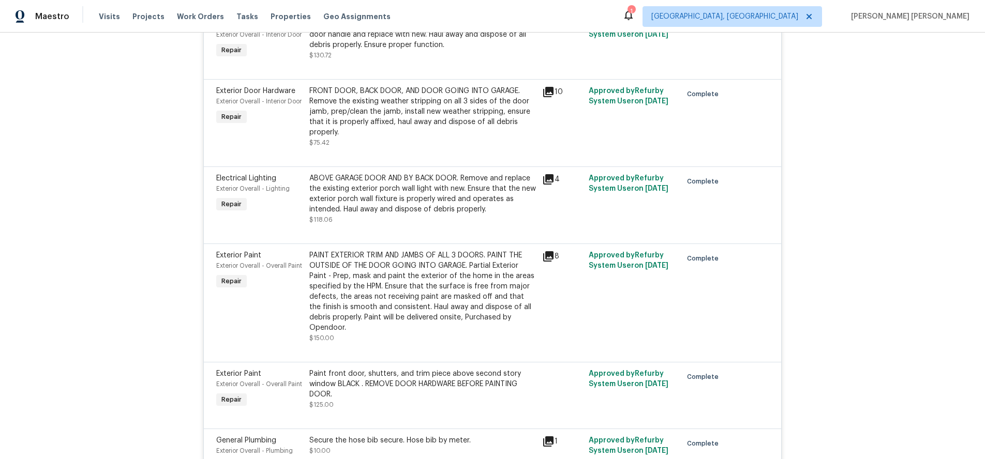
click at [550, 257] on icon at bounding box center [548, 256] width 12 height 12
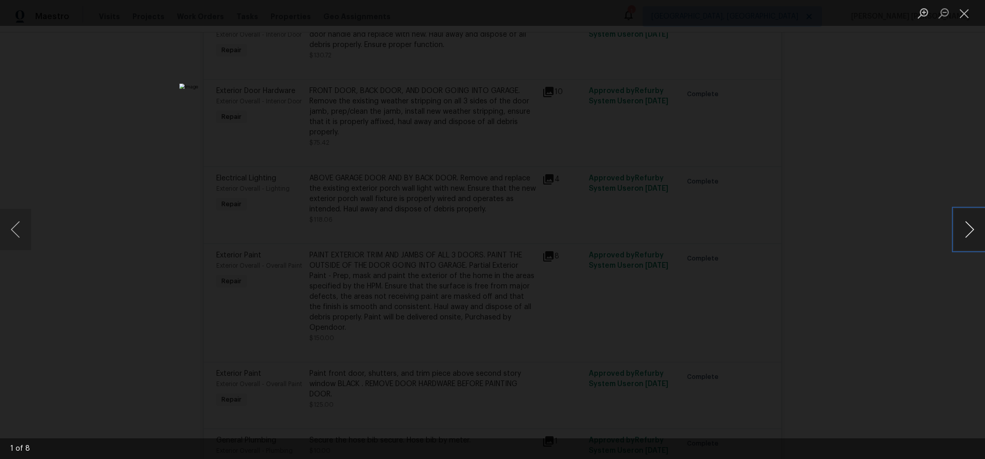
click at [971, 237] on button "Next image" at bounding box center [969, 229] width 31 height 41
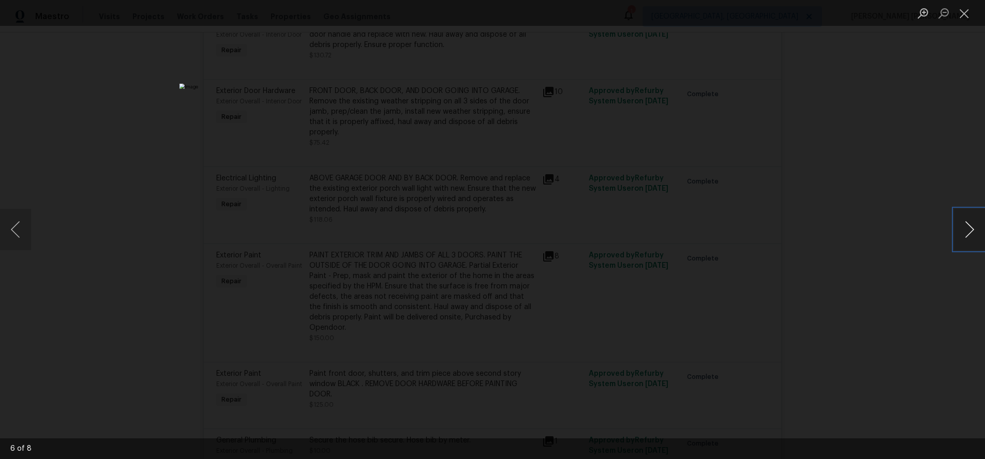
click at [971, 237] on button "Next image" at bounding box center [969, 229] width 31 height 41
drag, startPoint x: 917, startPoint y: 282, endPoint x: 914, endPoint y: 277, distance: 6.3
click at [916, 281] on div "Lightbox" at bounding box center [492, 229] width 985 height 459
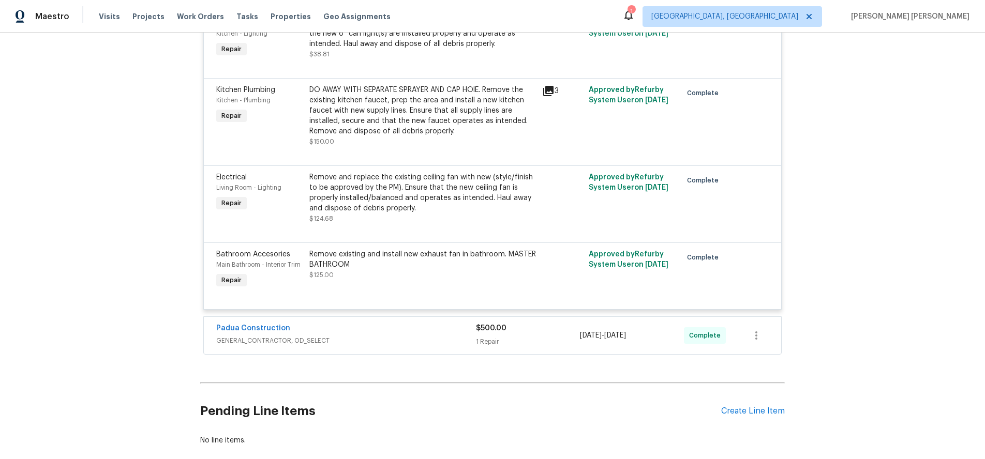
scroll to position [4039, 0]
click at [419, 335] on span "GENERAL_CONTRACTOR, OD_SELECT" at bounding box center [346, 340] width 260 height 10
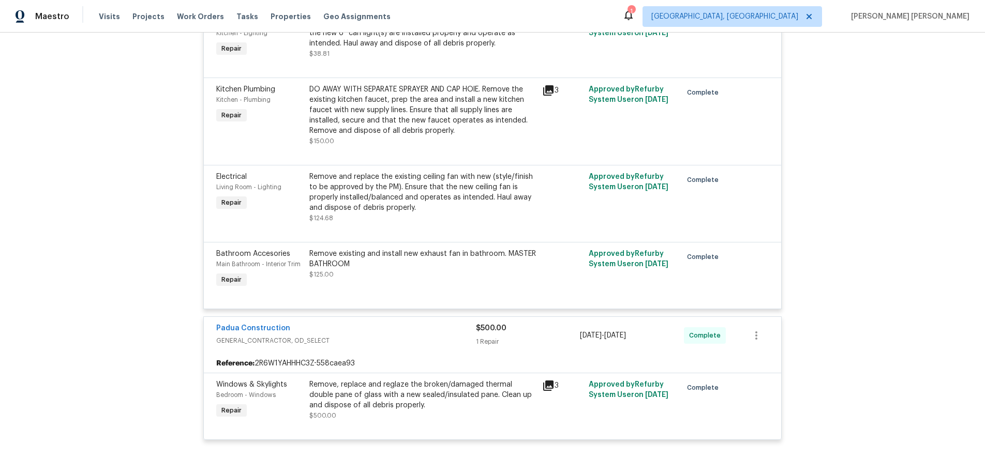
click at [419, 325] on div "Padua Construction" at bounding box center [346, 329] width 260 height 12
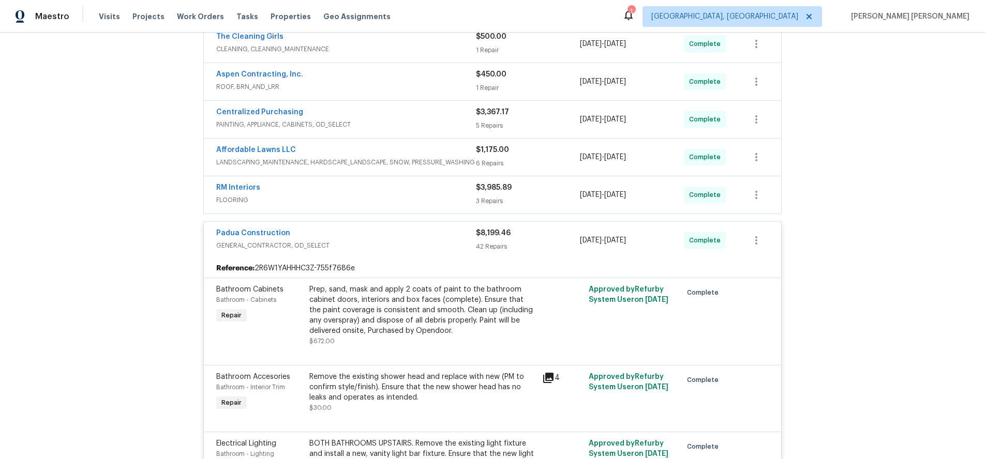
click at [417, 236] on div "Padua Construction" at bounding box center [346, 234] width 260 height 12
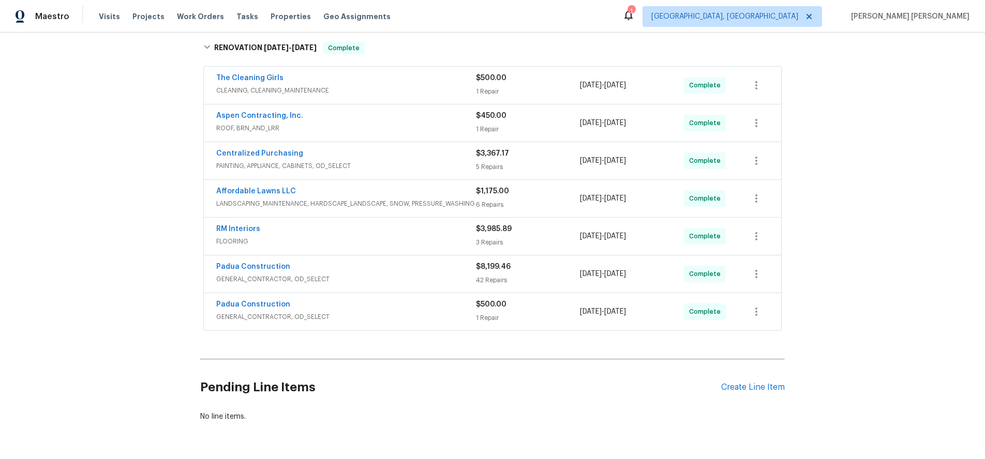
scroll to position [488, 0]
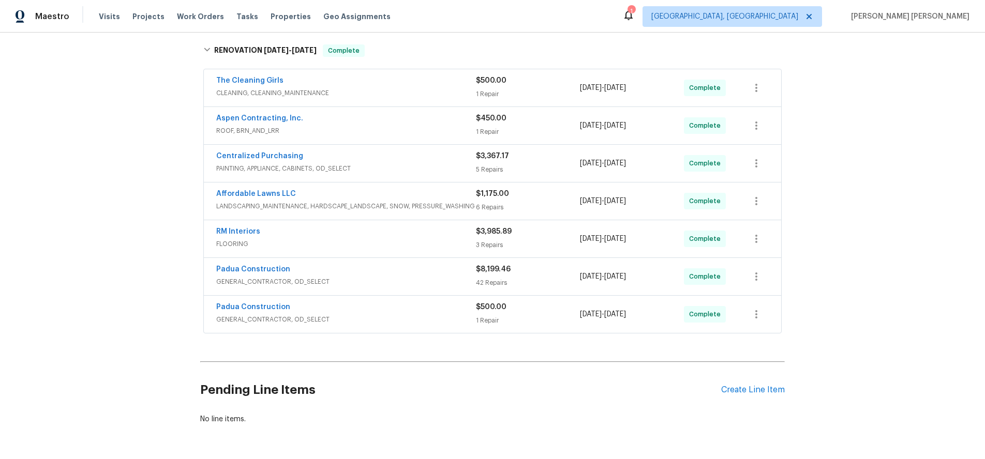
click at [414, 190] on div "Affordable Lawns LLC" at bounding box center [346, 195] width 260 height 12
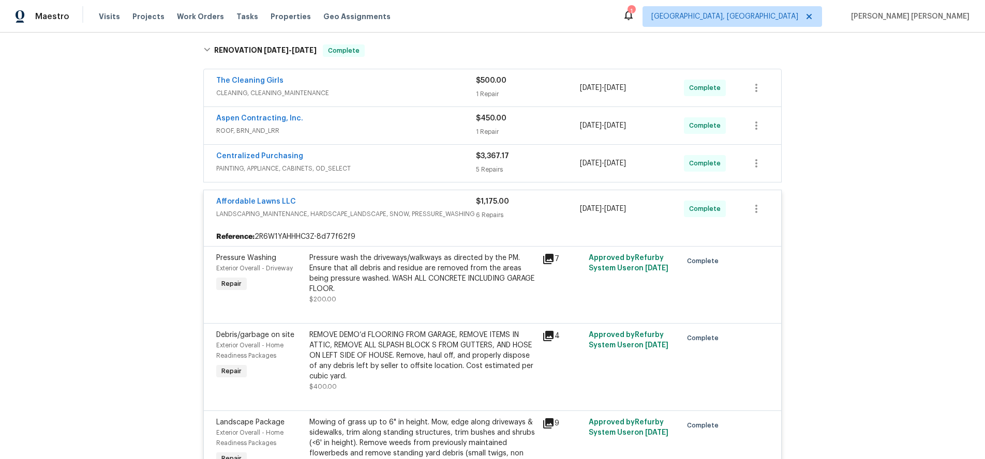
click at [550, 260] on icon at bounding box center [548, 259] width 12 height 12
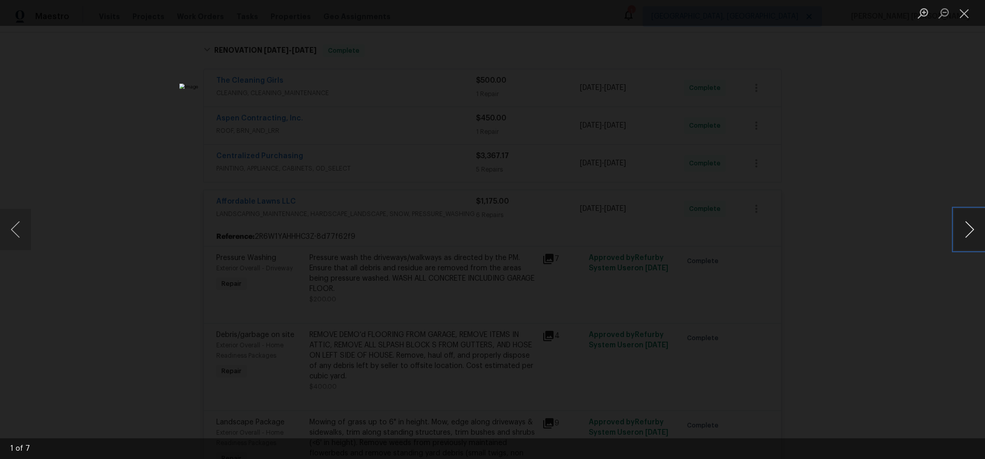
click at [969, 238] on button "Next image" at bounding box center [969, 229] width 31 height 41
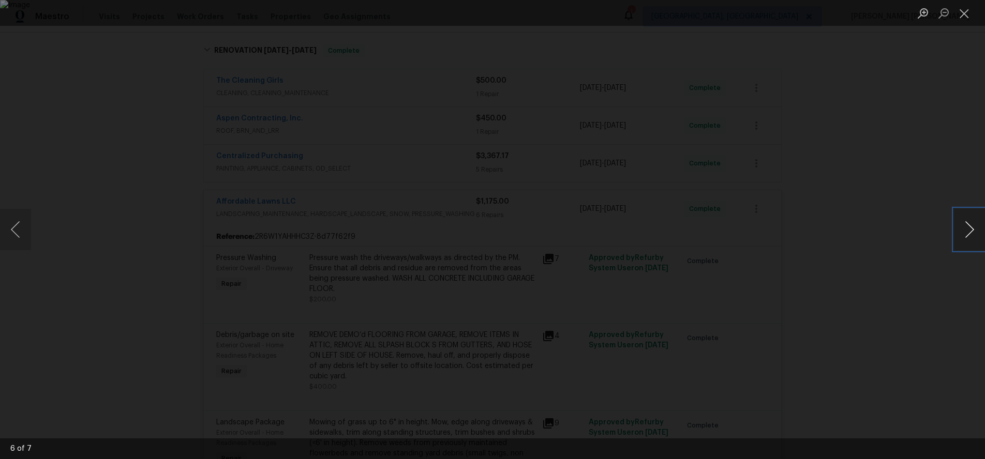
click at [969, 238] on button "Next image" at bounding box center [969, 229] width 31 height 41
click at [879, 311] on div "Lightbox" at bounding box center [492, 229] width 985 height 459
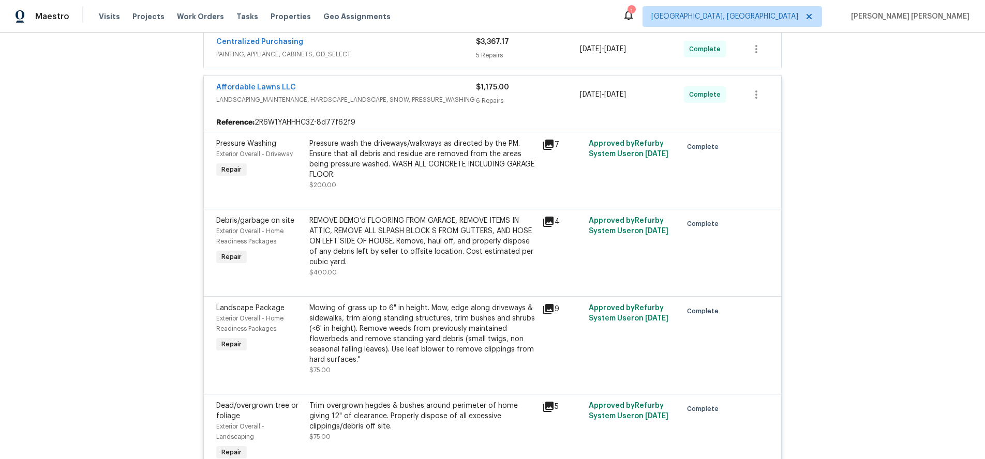
scroll to position [606, 0]
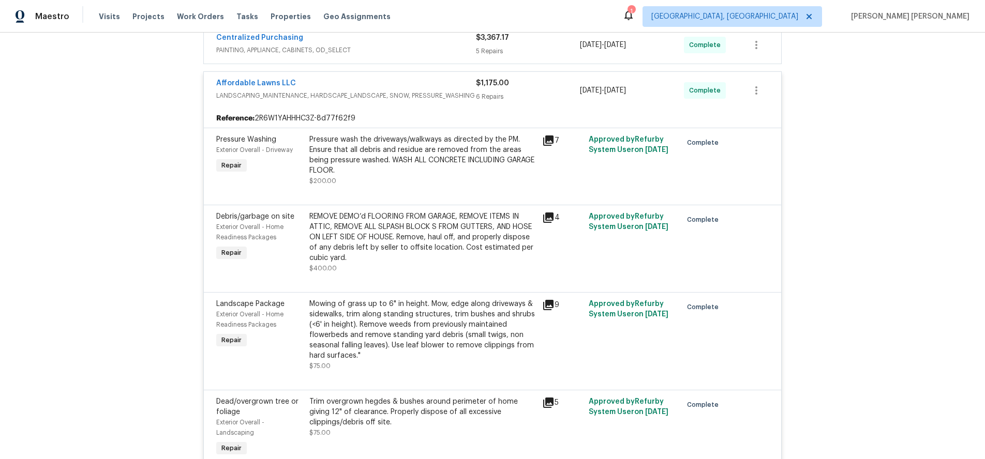
click at [548, 303] on icon at bounding box center [548, 305] width 10 height 10
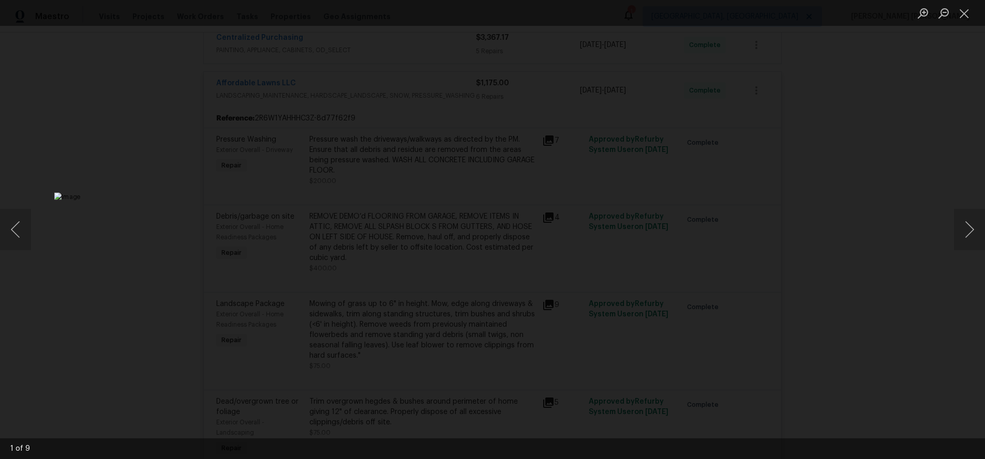
click at [526, 192] on img "Lightbox" at bounding box center [482, 392] width 857 height 400
click at [961, 228] on button "Next image" at bounding box center [969, 229] width 31 height 41
click at [918, 8] on button "Zoom in" at bounding box center [923, 13] width 21 height 18
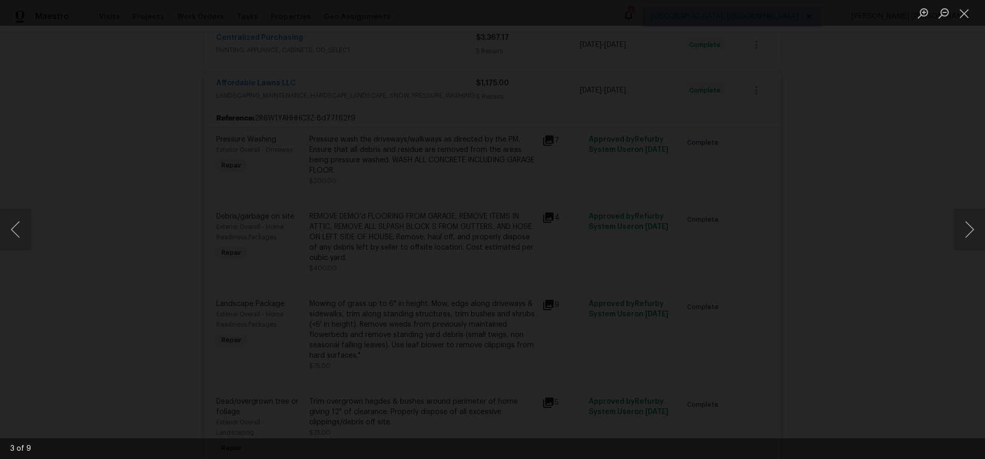
click at [573, 223] on img "Lightbox" at bounding box center [537, 218] width 1541 height 719
